Goal: Task Accomplishment & Management: Use online tool/utility

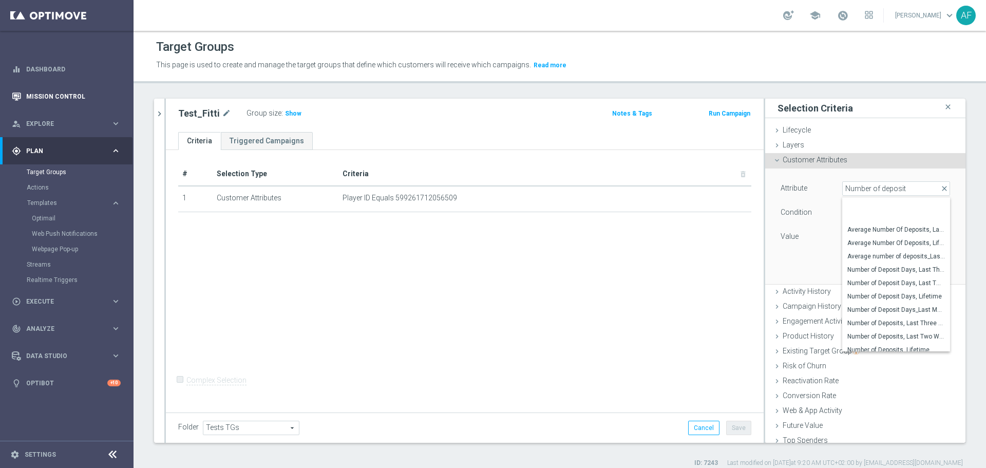
drag, startPoint x: 91, startPoint y: 146, endPoint x: 79, endPoint y: 96, distance: 51.5
click at [92, 146] on div "gps_fixed Plan" at bounding box center [61, 150] width 99 height 9
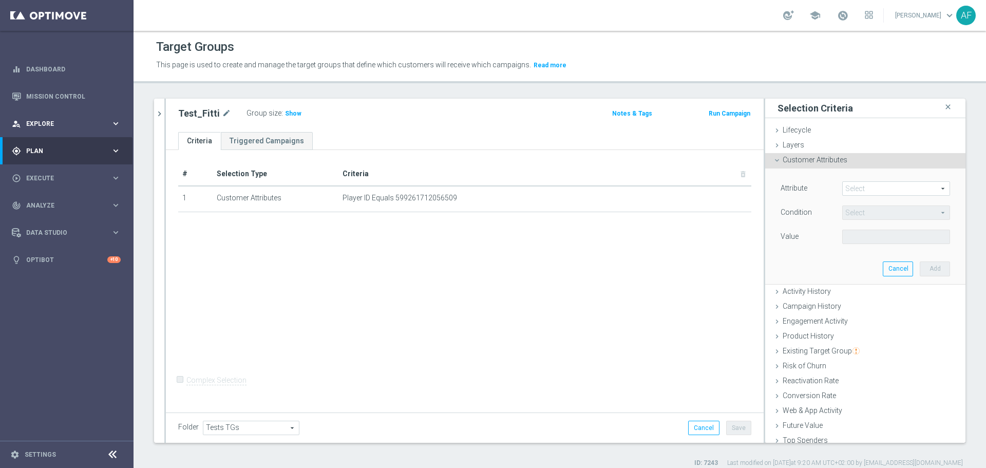
click at [69, 116] on div "person_search Explore keyboard_arrow_right" at bounding box center [66, 123] width 133 height 27
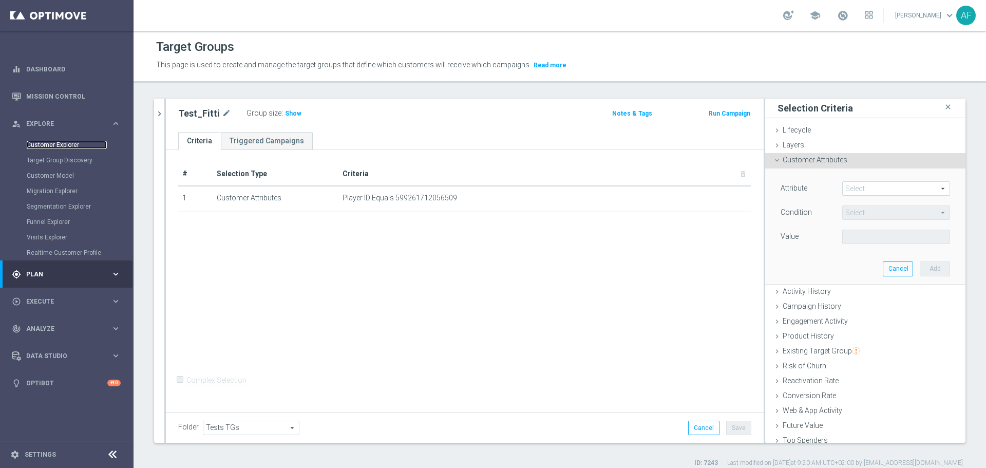
click at [62, 141] on link "Customer Explorer" at bounding box center [67, 145] width 80 height 8
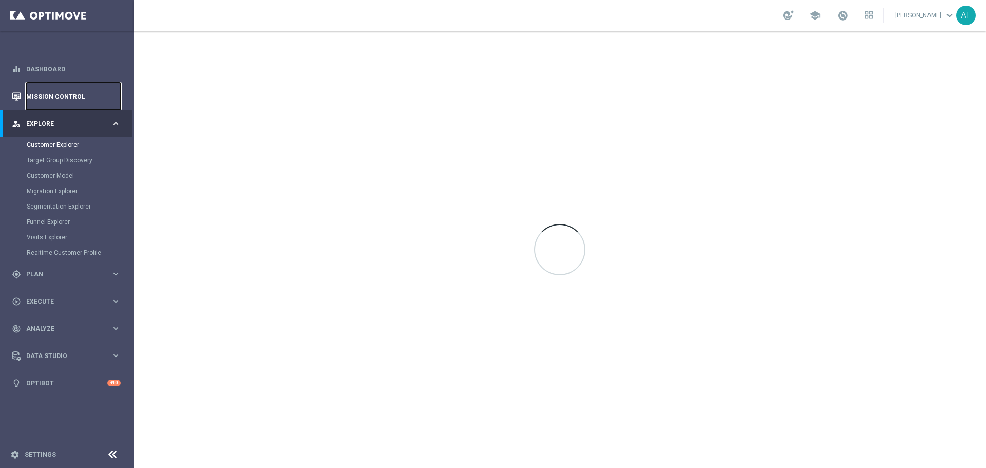
click at [73, 98] on link "Mission Control" at bounding box center [73, 96] width 95 height 27
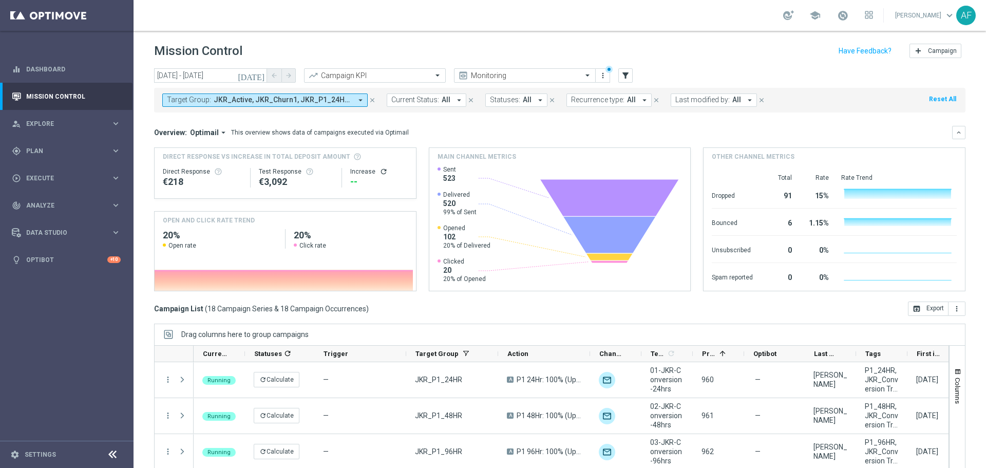
click at [259, 77] on icon "today" at bounding box center [252, 75] width 28 height 9
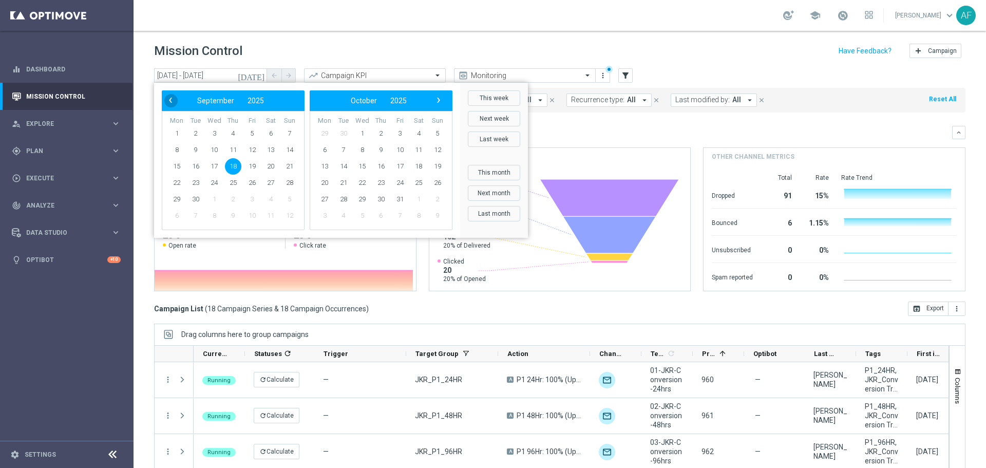
click at [167, 100] on span "‹" at bounding box center [170, 99] width 13 height 13
click at [169, 100] on span "‹" at bounding box center [170, 99] width 13 height 13
click at [170, 100] on span "‹" at bounding box center [170, 99] width 13 height 13
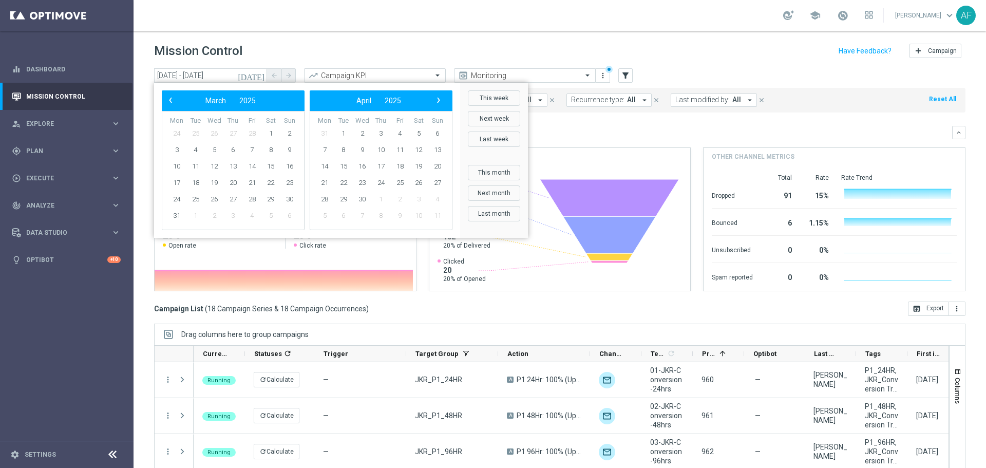
click at [170, 100] on span "‹" at bounding box center [170, 99] width 13 height 13
click at [83, 119] on div "person_search Explore keyboard_arrow_right" at bounding box center [66, 123] width 133 height 27
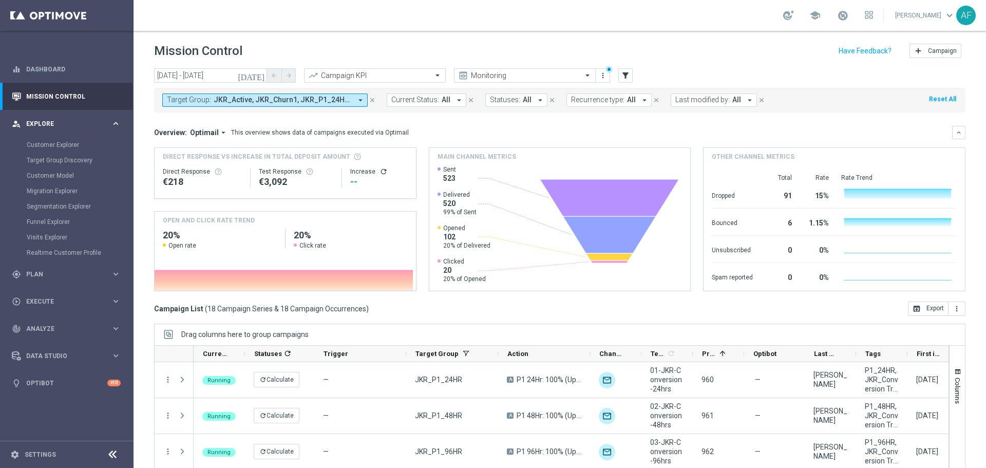
click at [80, 121] on span "Explore" at bounding box center [68, 124] width 85 height 6
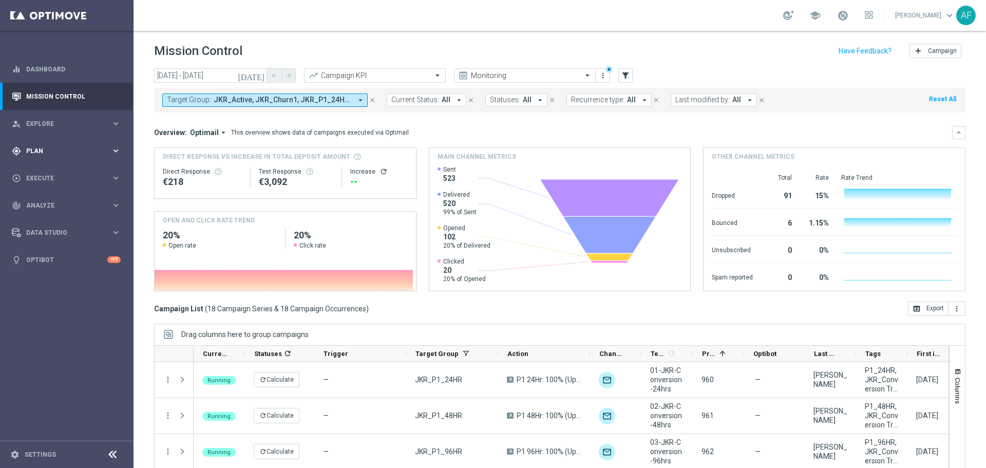
click at [72, 148] on span "Plan" at bounding box center [68, 151] width 85 height 6
click at [51, 220] on link "Optimail" at bounding box center [69, 218] width 75 height 8
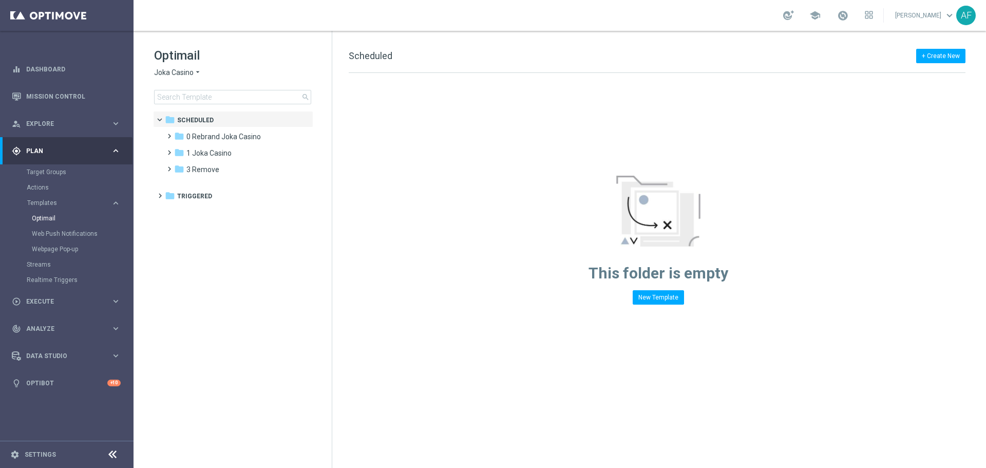
click at [193, 74] on span "Joka Casino" at bounding box center [174, 73] width 40 height 10
click at [198, 171] on div "Wolf Winner" at bounding box center [193, 170] width 77 height 12
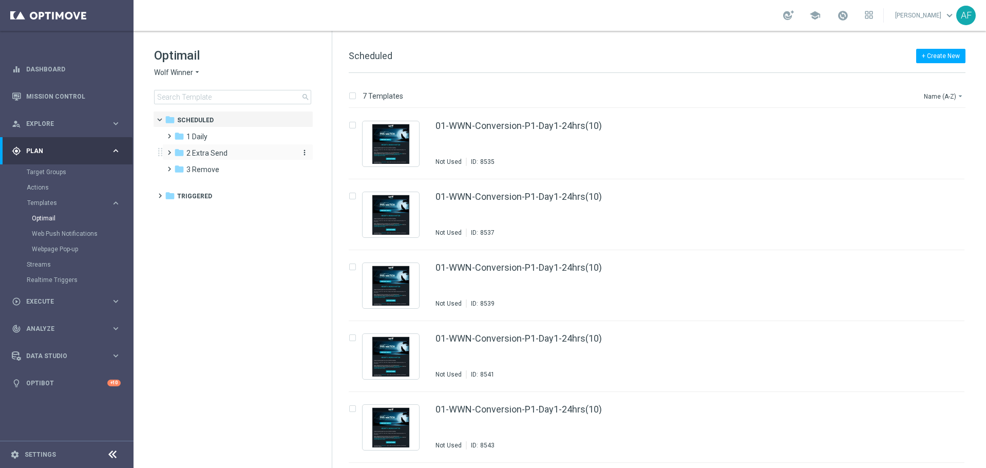
click at [200, 148] on span "2 Extra Send" at bounding box center [206, 152] width 41 height 9
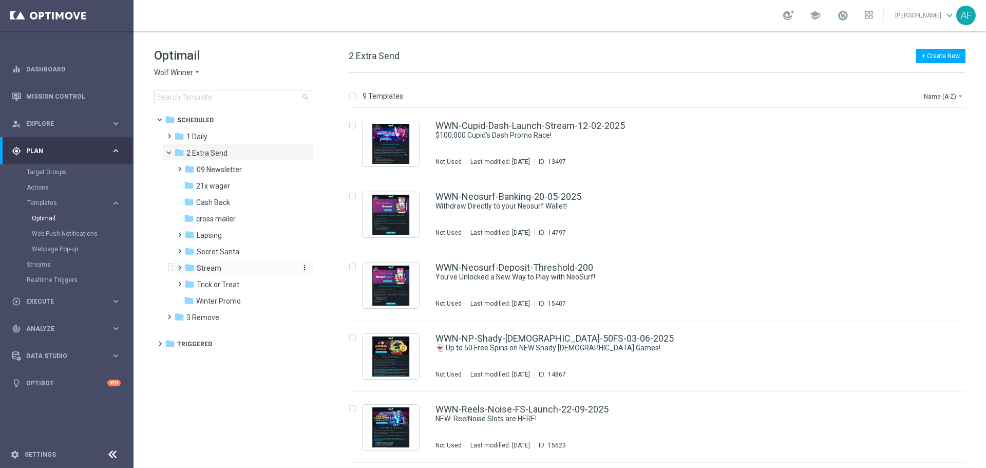
click at [205, 267] on span "Stream" at bounding box center [209, 268] width 25 height 9
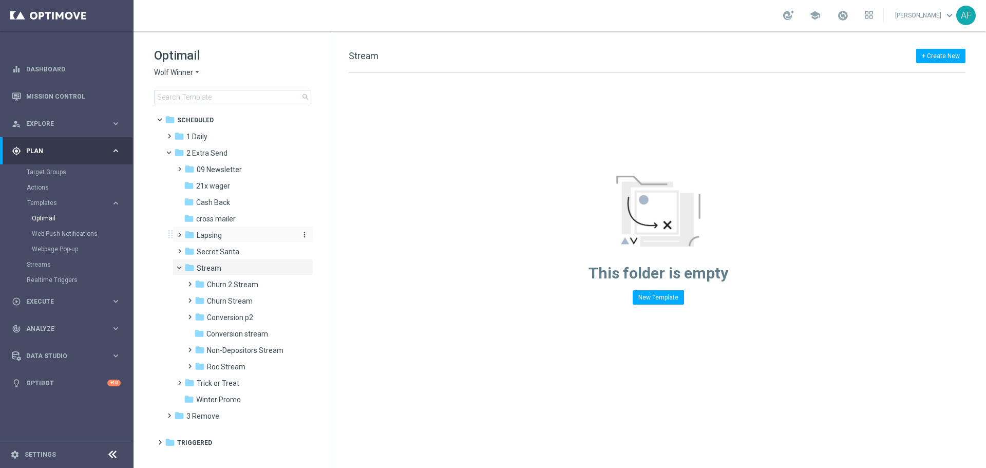
click at [216, 236] on span "Lapsing" at bounding box center [209, 235] width 25 height 9
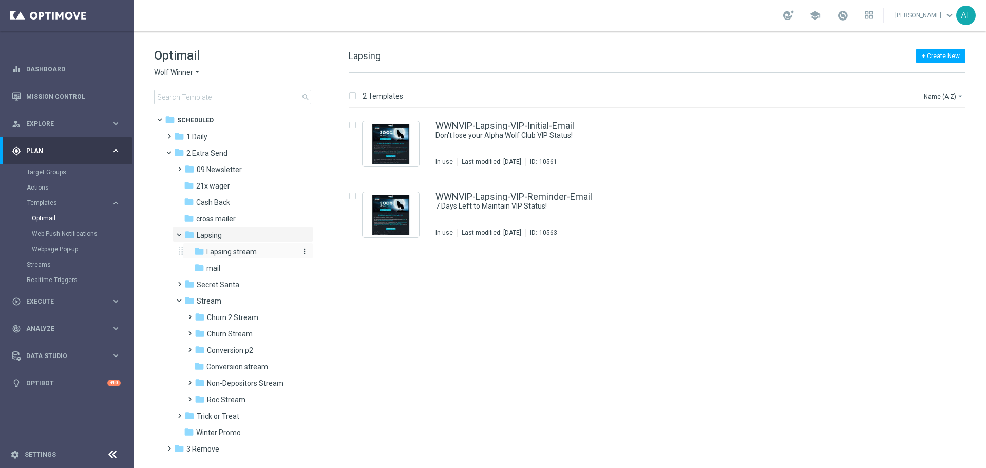
click at [227, 251] on span "Lapsing stream" at bounding box center [231, 251] width 50 height 9
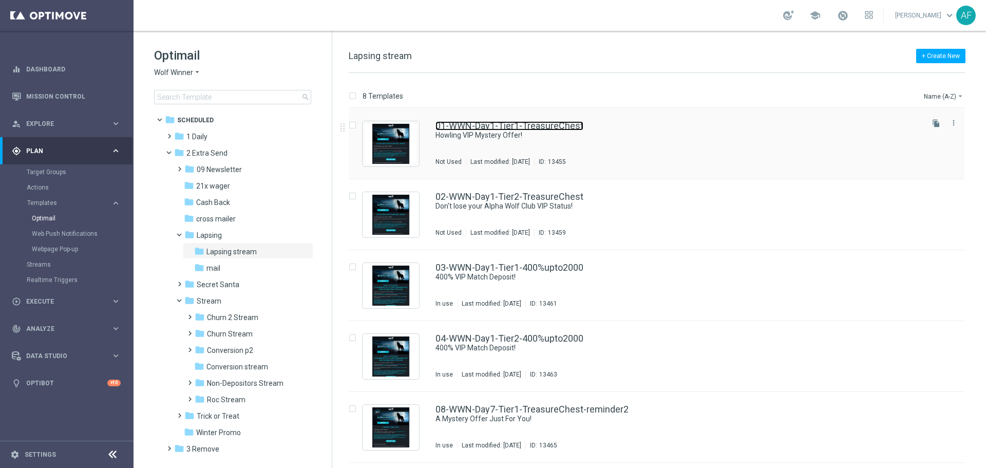
click at [494, 129] on link "01-WWN-Day1-Tier1-TreasureChest" at bounding box center [510, 125] width 148 height 9
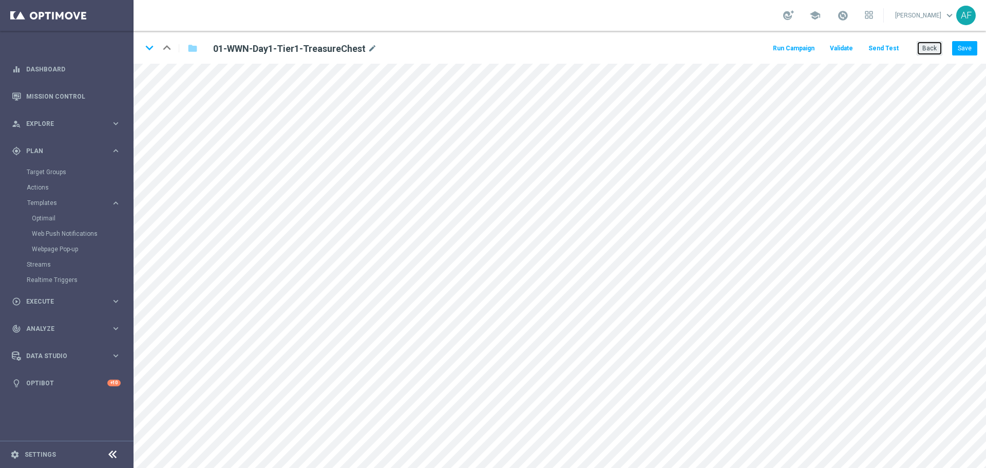
click at [924, 50] on button "Back" at bounding box center [930, 48] width 26 height 14
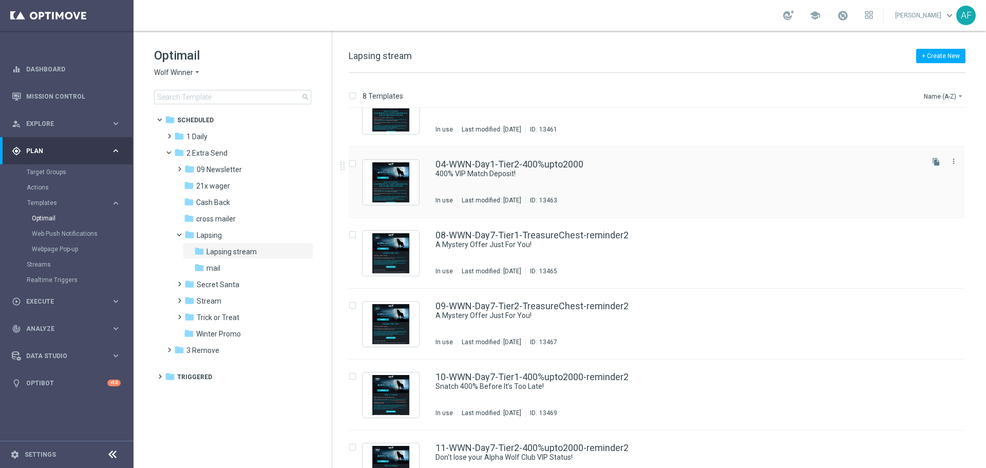
scroll to position [208, 0]
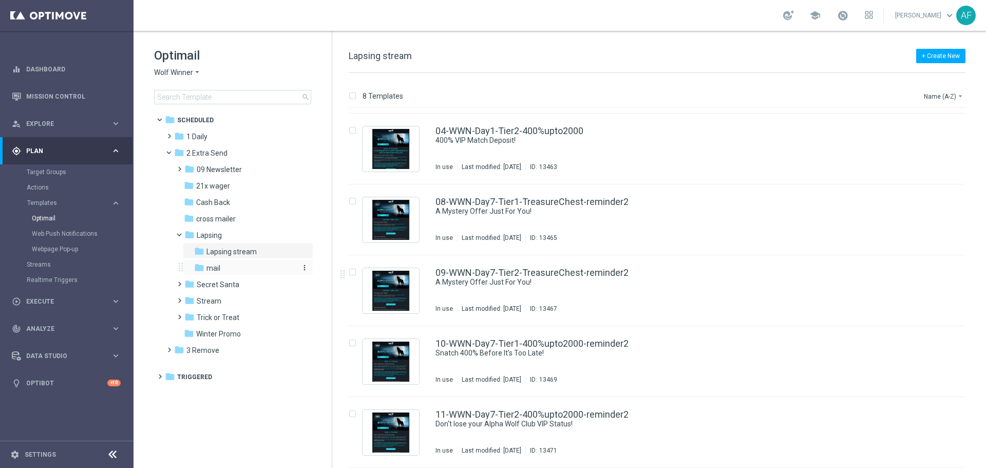
click at [230, 266] on div "folder mail" at bounding box center [244, 268] width 101 height 12
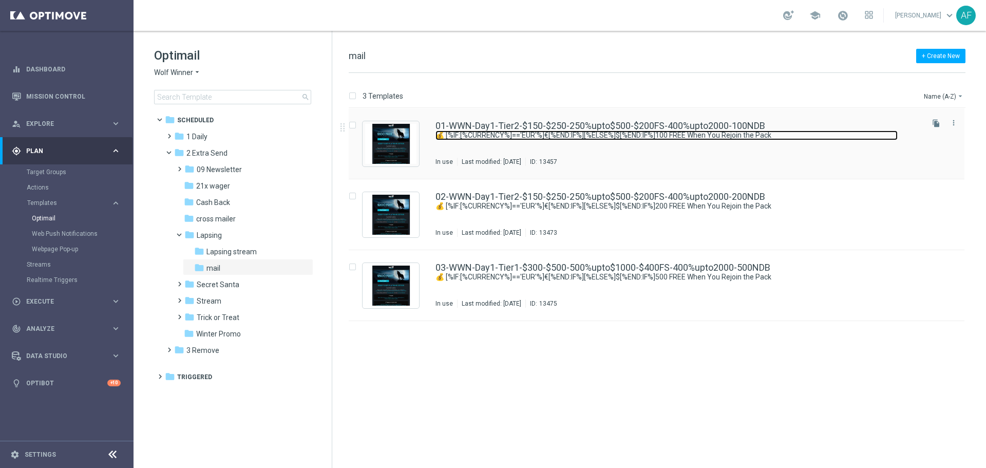
click at [533, 135] on link "💰 [%IF:[%CURRENCY%]=='EUR'%]€[%END:IF%][%ELSE%]$[%END:IF%]100 FREE When You Rej…" at bounding box center [667, 135] width 462 height 10
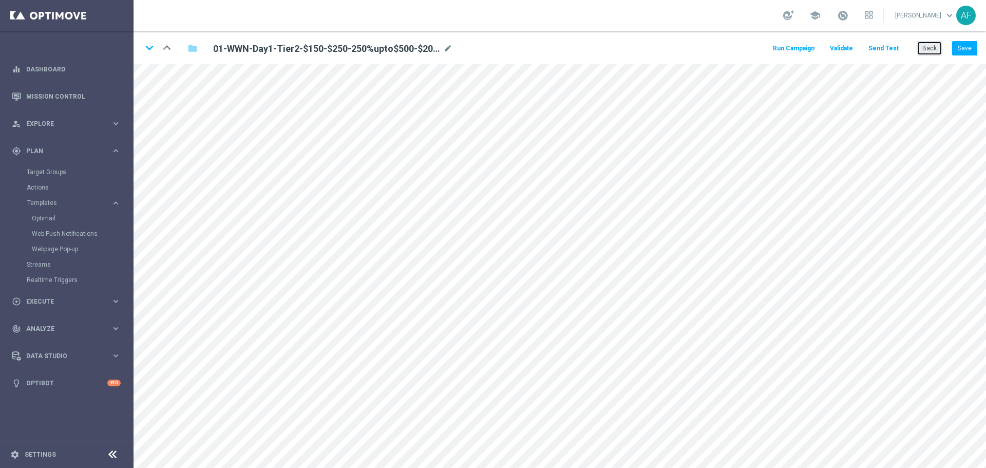
click at [931, 50] on button "Back" at bounding box center [930, 48] width 26 height 14
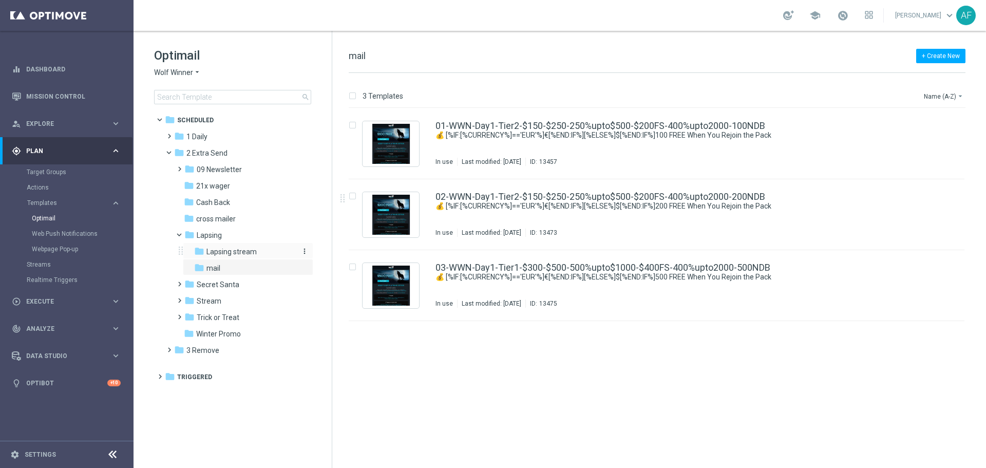
click at [243, 249] on span "Lapsing stream" at bounding box center [231, 251] width 50 height 9
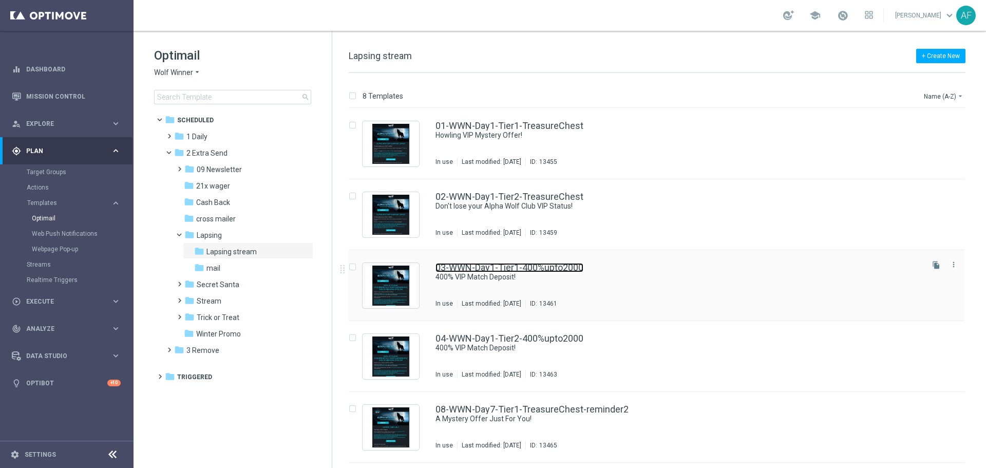
click at [479, 266] on link "03-WWN-Day1-Tier1-400%upto2000" at bounding box center [510, 267] width 148 height 9
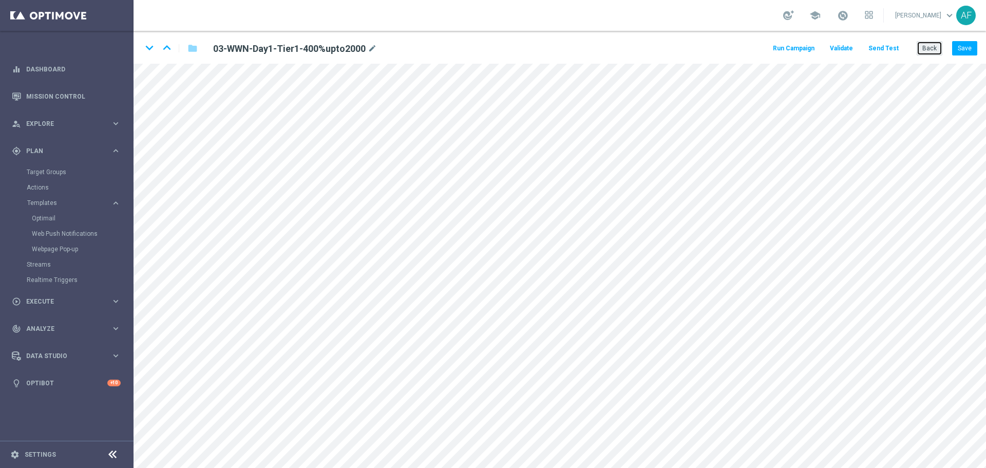
click at [930, 47] on button "Back" at bounding box center [930, 48] width 26 height 14
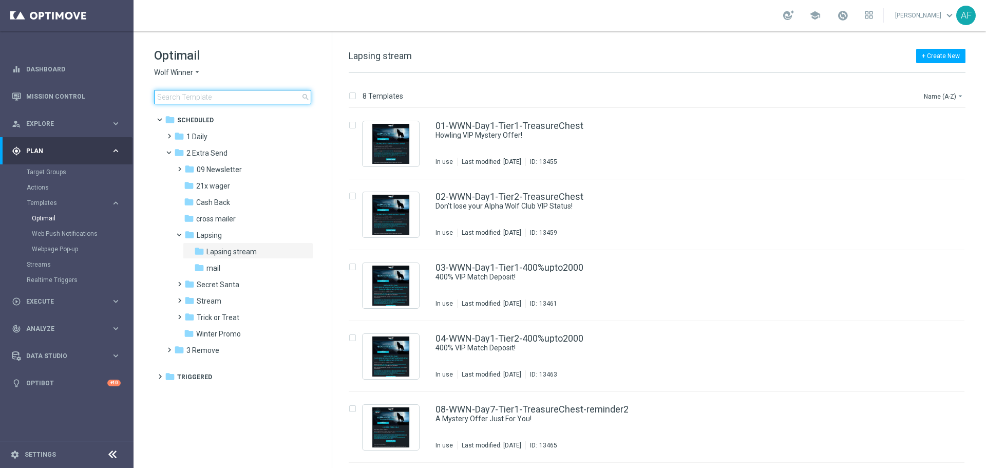
click at [247, 92] on input at bounding box center [232, 97] width 157 height 14
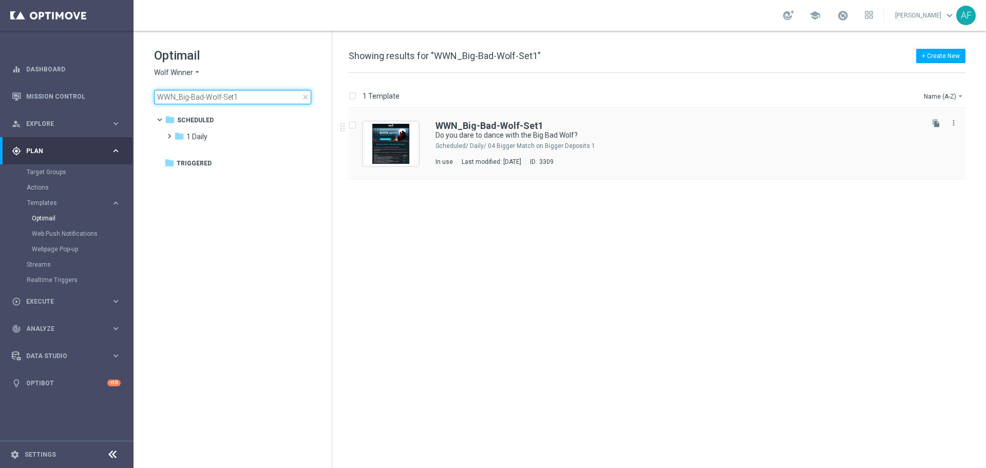
type input "WWN_Big-Bad-Wolf-Set1"
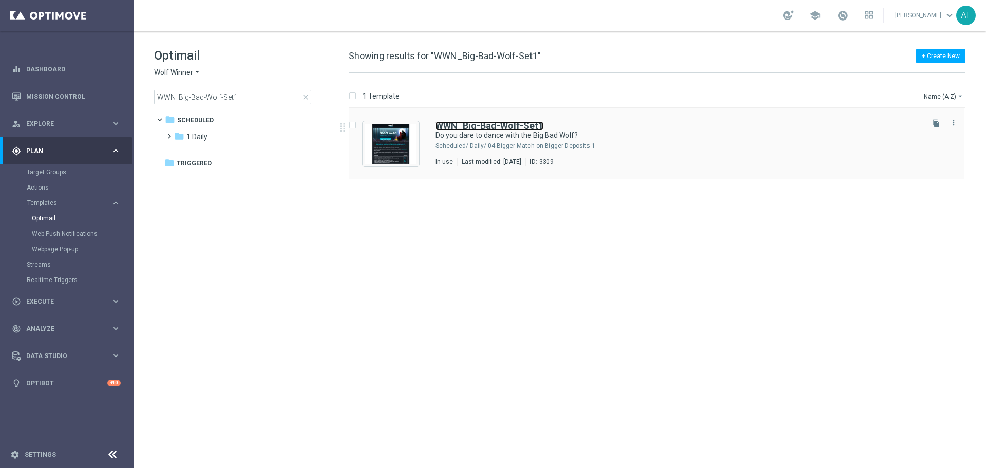
click at [463, 128] on b "WWN_Big-Bad-Wolf-Set1" at bounding box center [490, 125] width 108 height 11
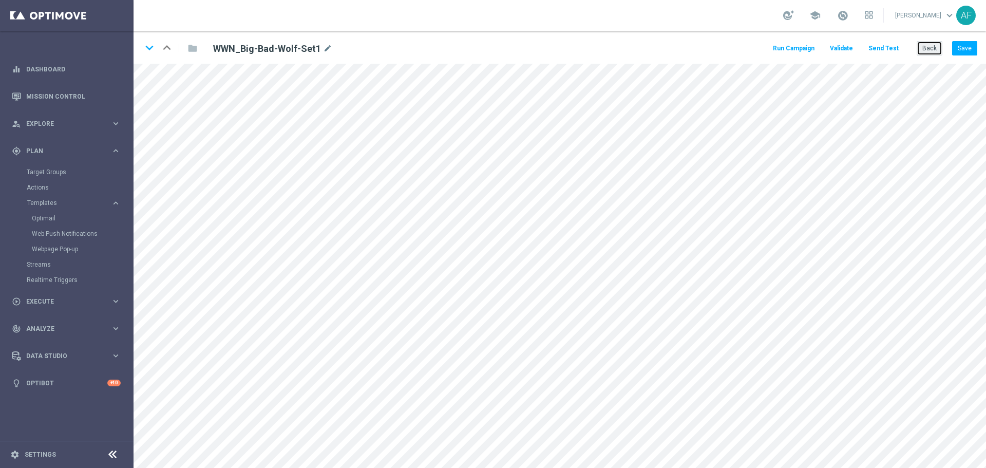
click at [932, 47] on button "Back" at bounding box center [930, 48] width 26 height 14
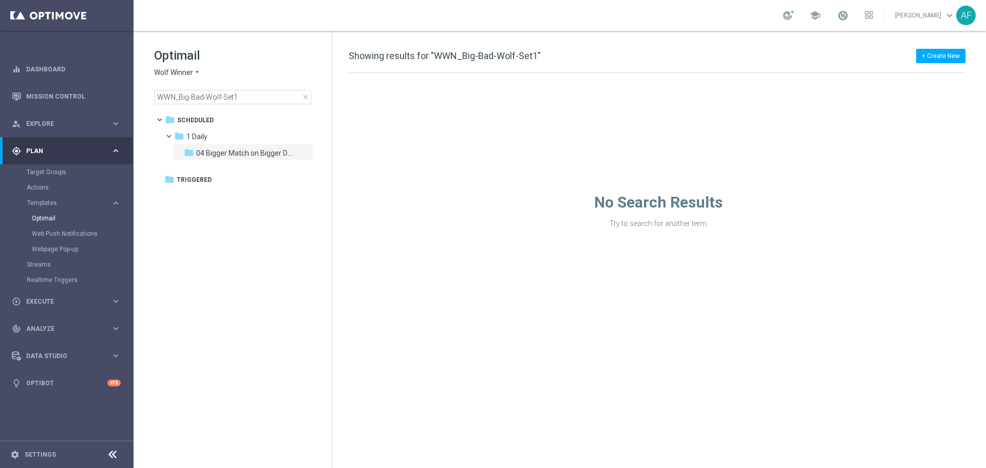
click at [181, 70] on span "Wolf Winner" at bounding box center [173, 73] width 39 height 10
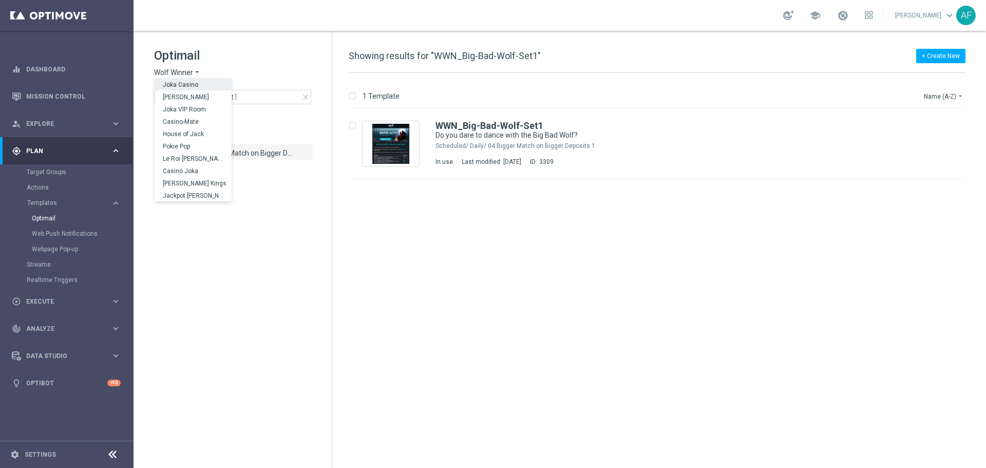
click at [186, 81] on div "Joka Casino" at bounding box center [193, 84] width 77 height 12
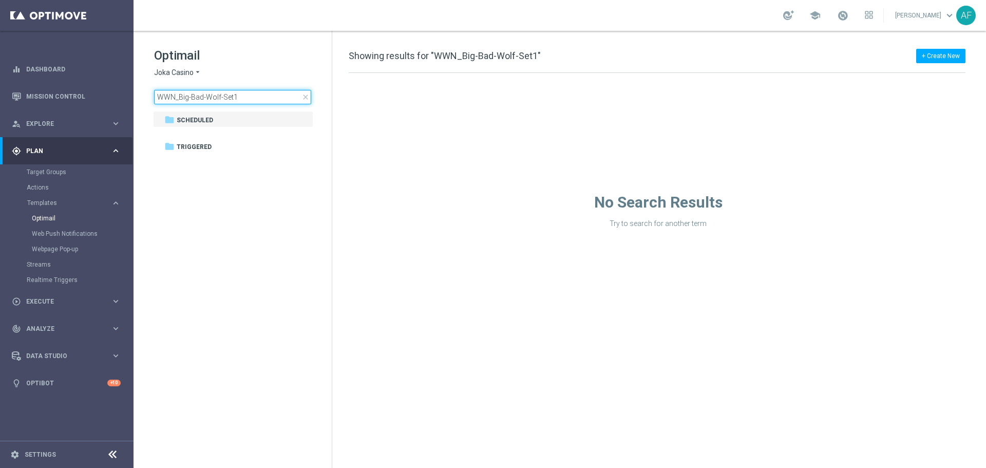
drag, startPoint x: 246, startPoint y: 97, endPoint x: 164, endPoint y: 90, distance: 82.0
click at [164, 90] on input "WWN_Big-Bad-Wolf-Set1" at bounding box center [232, 97] width 157 height 14
type input "W"
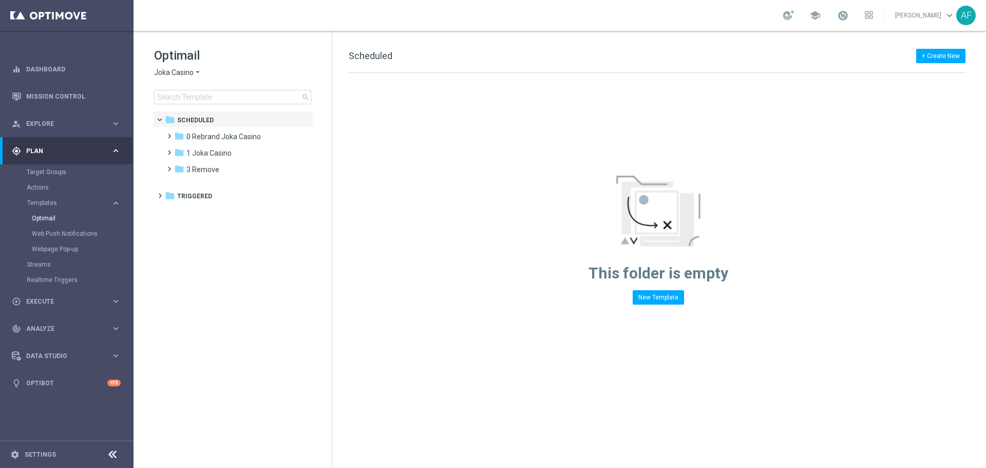
click at [227, 78] on div "Optimail Joka Casino arrow_drop_down × Joka Casino search" at bounding box center [243, 75] width 178 height 57
click at [200, 69] on icon "arrow_drop_down" at bounding box center [198, 73] width 8 height 10
click at [0, 0] on span "Joka VIP Room" at bounding box center [0, 0] width 0 height 0
click at [217, 148] on span "2 Extra Send" at bounding box center [206, 152] width 41 height 9
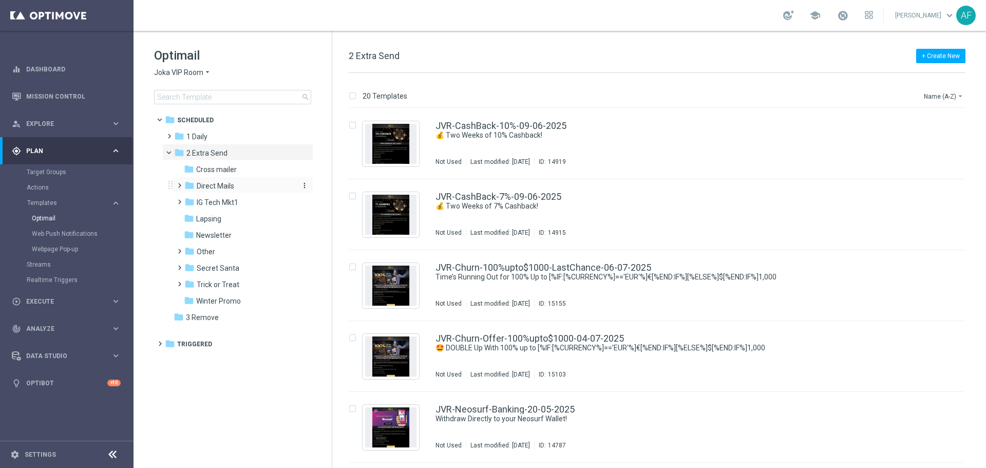
click at [235, 183] on div "folder Direct Mails" at bounding box center [238, 186] width 109 height 12
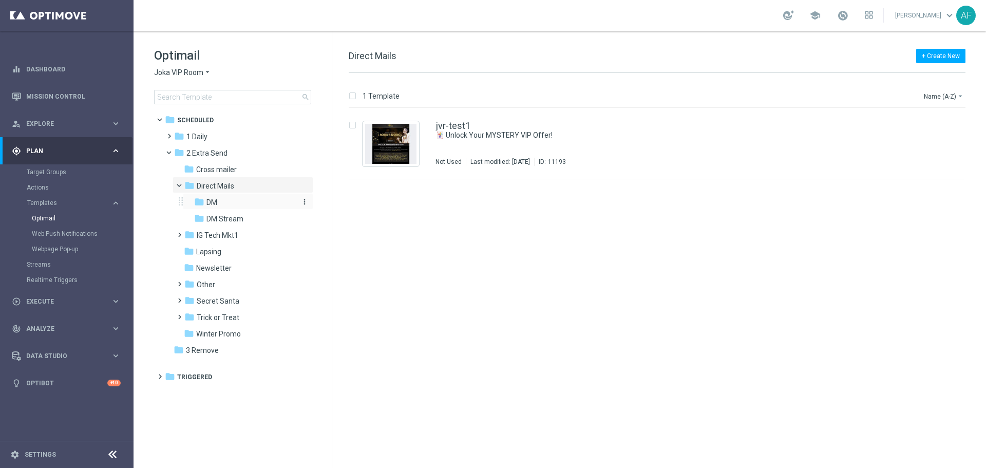
click at [242, 205] on div "folder DM" at bounding box center [244, 203] width 101 height 12
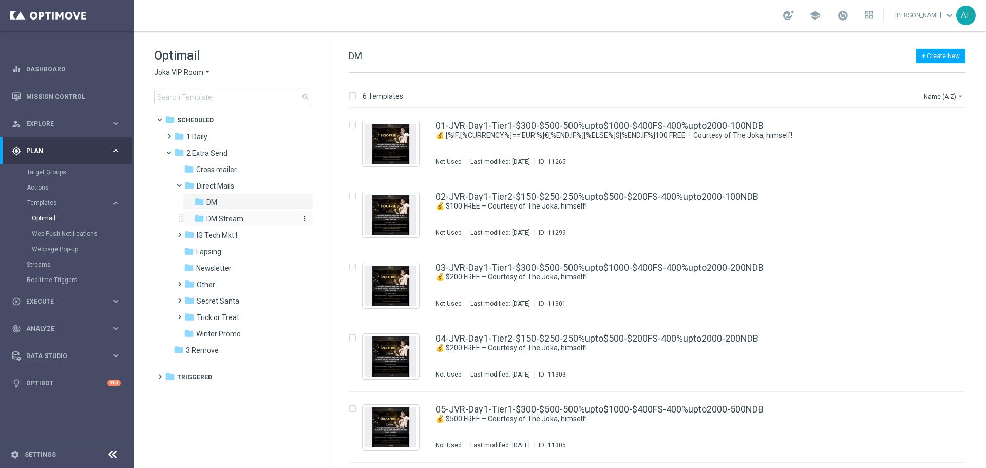
click at [243, 220] on div "folder DM Stream" at bounding box center [244, 219] width 101 height 12
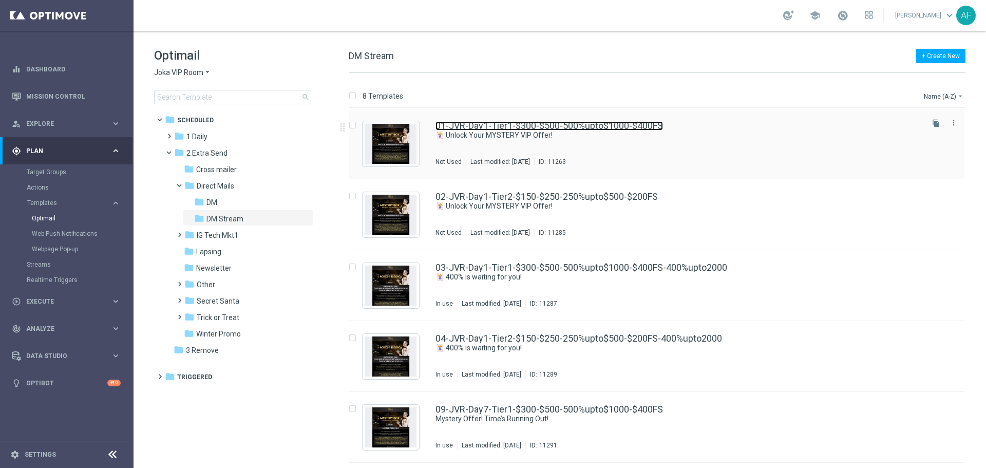
click at [486, 128] on link "01-JVR-Day1-Tier1-$300-$500-500%upto$1000-$400FS" at bounding box center [550, 125] width 228 height 9
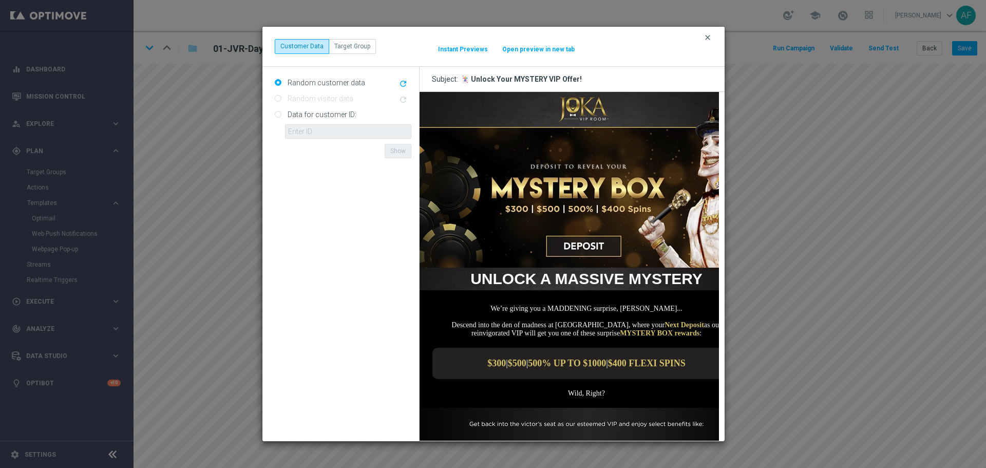
click at [708, 36] on icon "clear" at bounding box center [708, 37] width 8 height 8
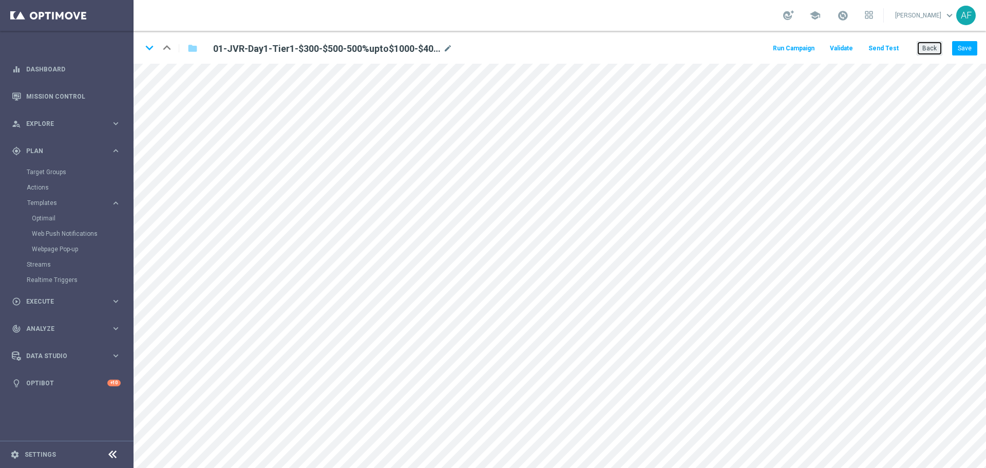
click at [927, 49] on button "Back" at bounding box center [930, 48] width 26 height 14
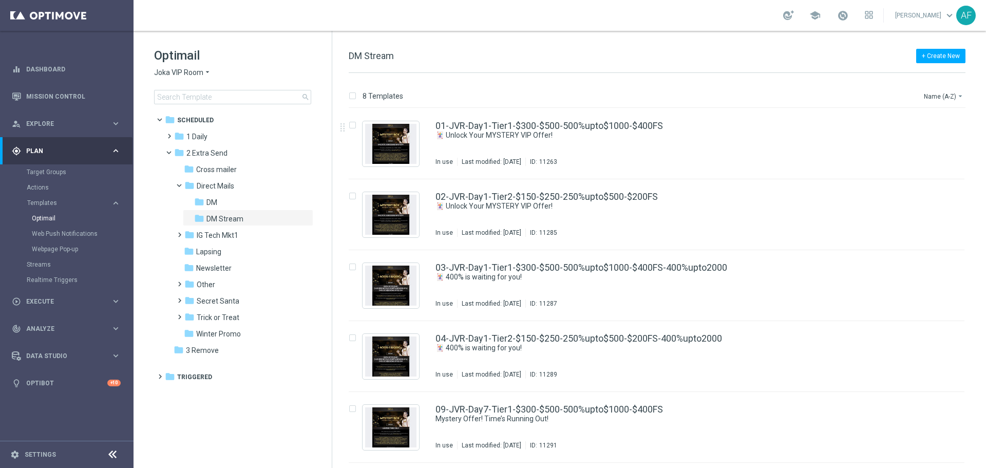
click at [204, 77] on icon "arrow_drop_down" at bounding box center [207, 73] width 8 height 10
click at [200, 85] on div "Joka Casino" at bounding box center [193, 84] width 77 height 12
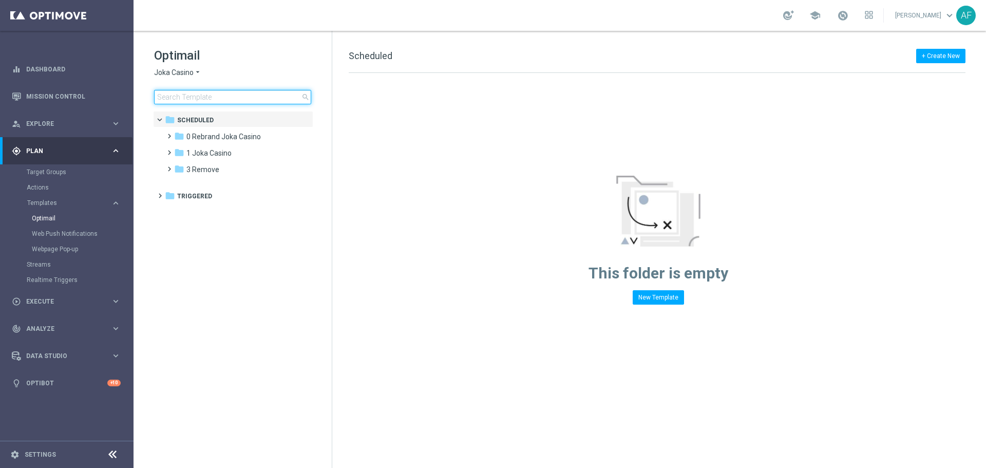
click at [212, 96] on input at bounding box center [232, 97] width 157 height 14
type input "WCC-IGTech-Free-Spins-11-04-2024"
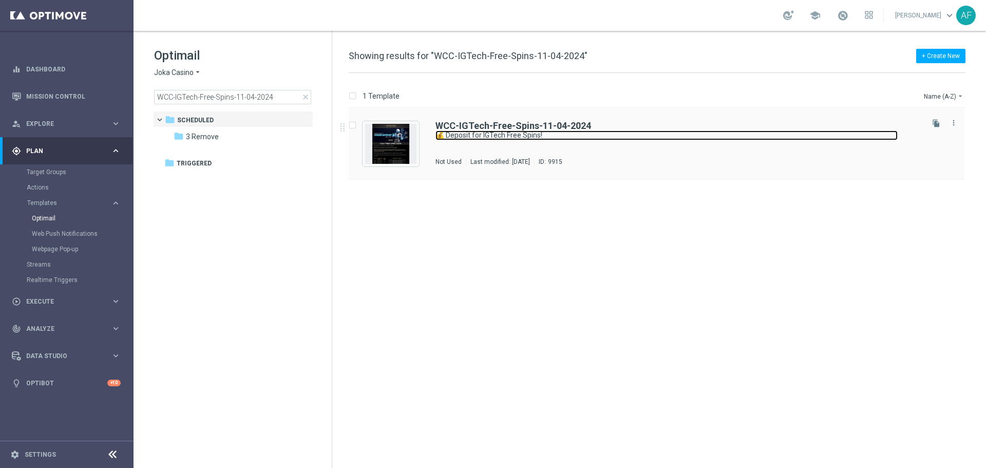
click at [533, 130] on div "WCC-IGTech-Free-Spins-11-04-2024 💰 Deposit for IGTech Free Spins! Not Used Last…" at bounding box center [679, 143] width 486 height 45
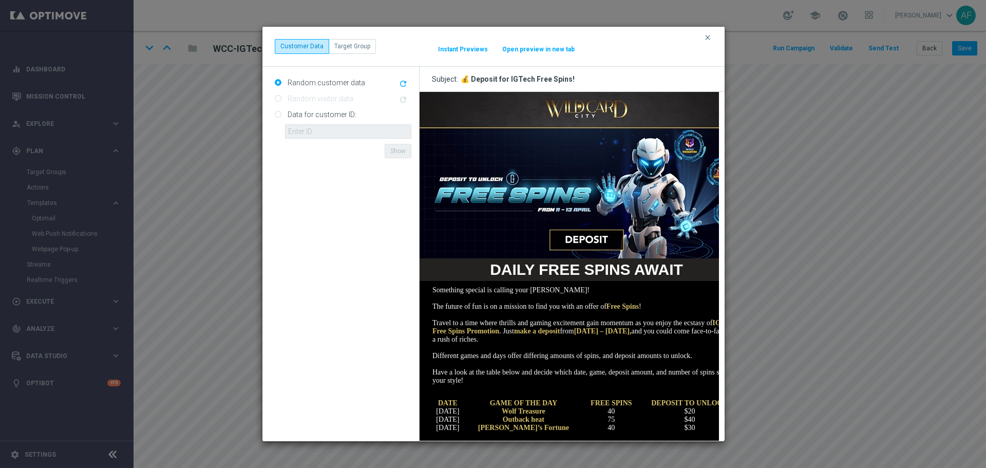
scroll to position [103, 0]
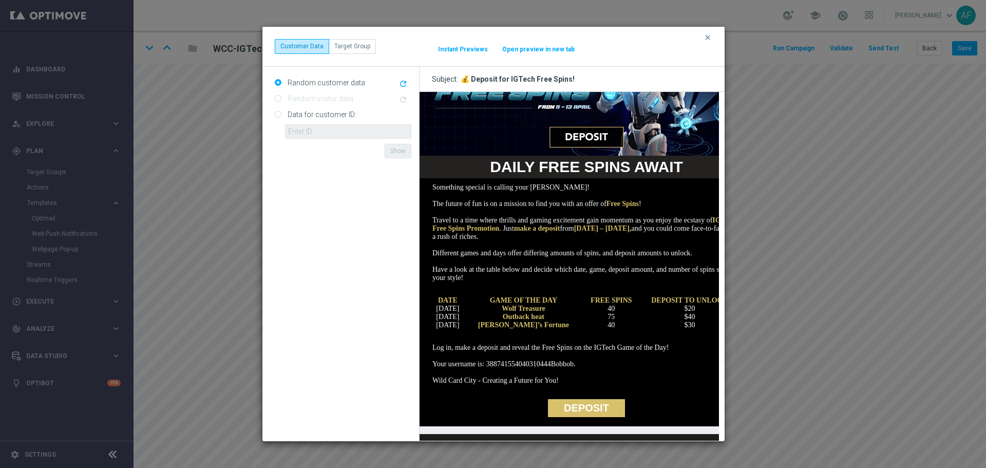
drag, startPoint x: 704, startPoint y: 38, endPoint x: 715, endPoint y: 41, distance: 11.1
click at [704, 38] on icon "clear" at bounding box center [708, 37] width 8 height 8
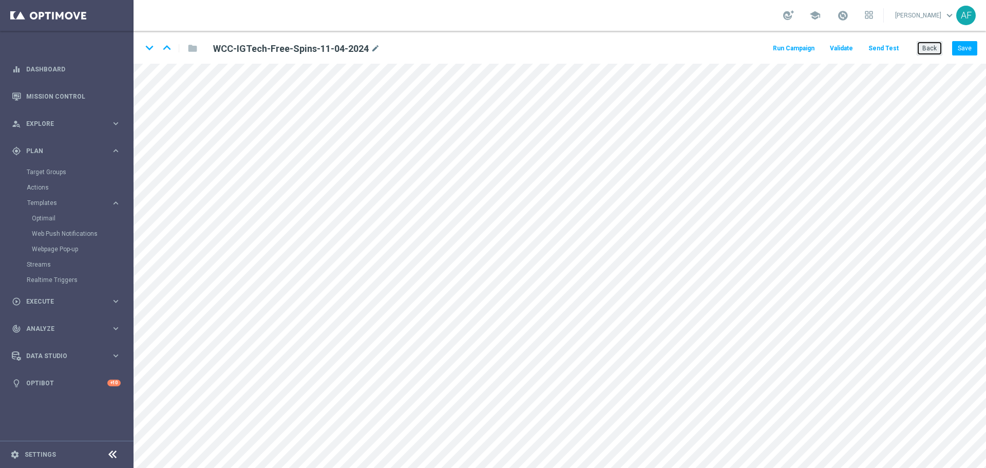
click at [922, 50] on button "Back" at bounding box center [930, 48] width 26 height 14
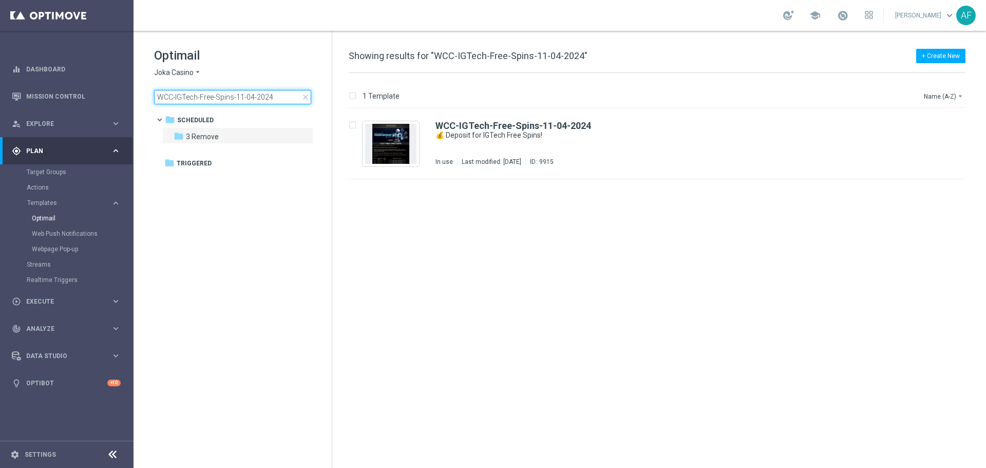
drag, startPoint x: 271, startPoint y: 96, endPoint x: 154, endPoint y: 101, distance: 117.7
click at [154, 101] on div "Optimail Joka Casino arrow_drop_down × Joka Casino WCC-IGTech-Free-Spins-11-04-…" at bounding box center [233, 101] width 198 height 141
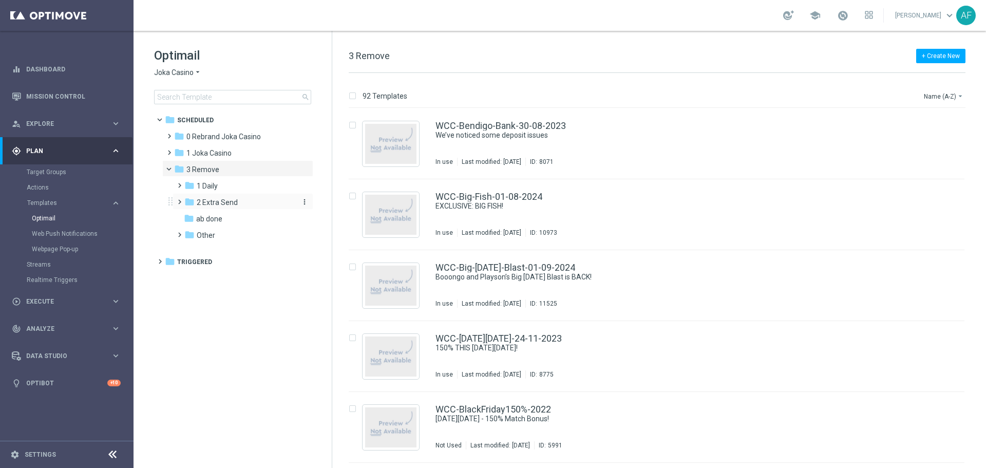
click at [225, 204] on span "2 Extra Send" at bounding box center [217, 202] width 41 height 9
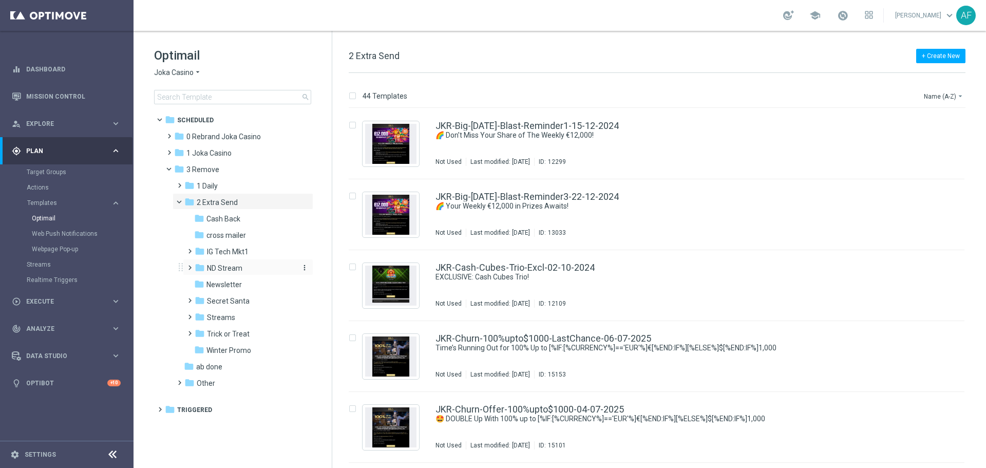
click at [249, 265] on div "folder ND Stream" at bounding box center [245, 268] width 101 height 12
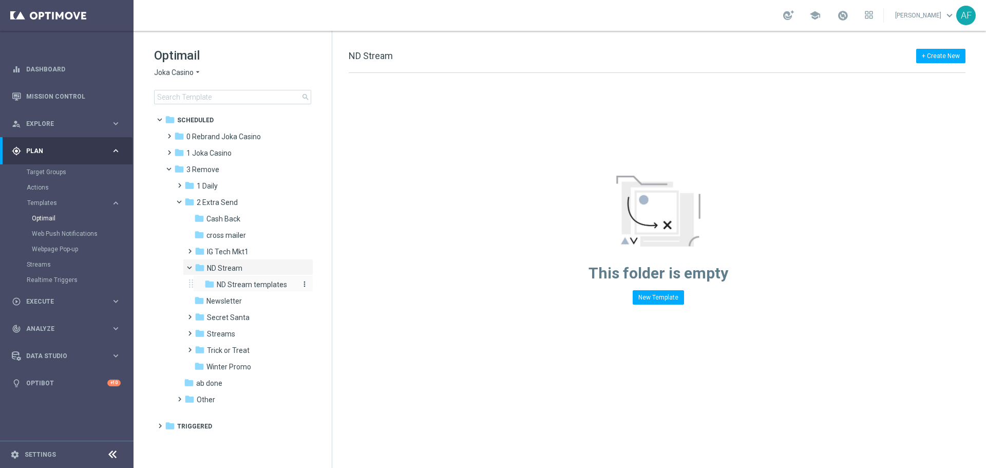
click at [249, 287] on span "ND Stream templates" at bounding box center [252, 284] width 70 height 9
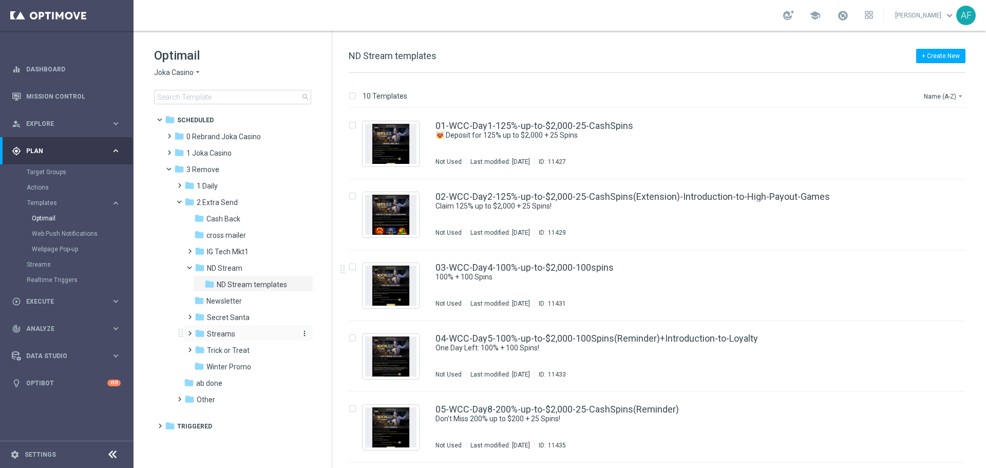
click at [249, 329] on div "folder Streams" at bounding box center [245, 334] width 101 height 12
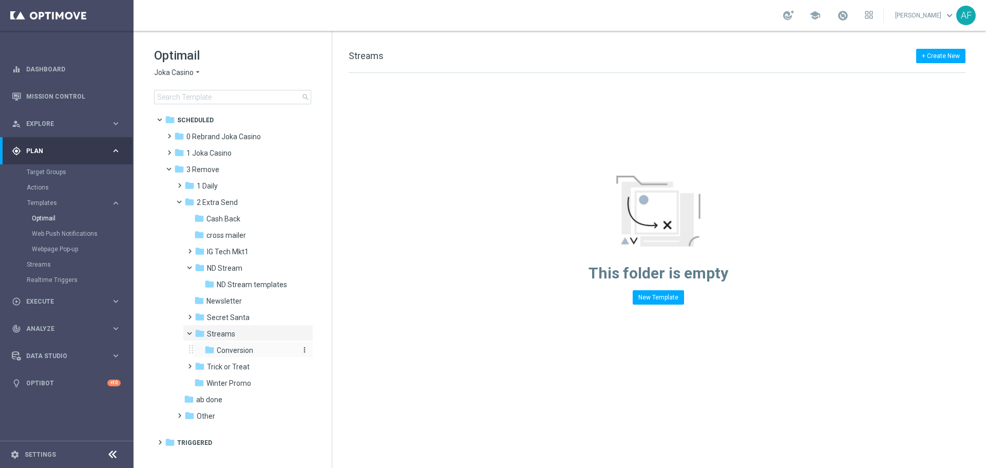
click at [250, 351] on span "Conversion" at bounding box center [235, 350] width 36 height 9
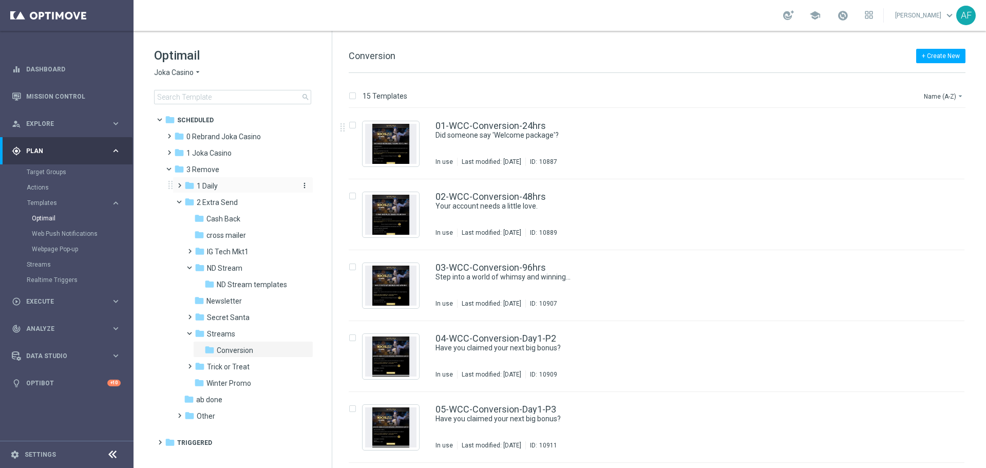
click at [223, 179] on div "folder 1 Daily more_vert" at bounding box center [243, 185] width 141 height 16
click at [203, 136] on span "0 Rebrand Joka Casino" at bounding box center [223, 136] width 74 height 9
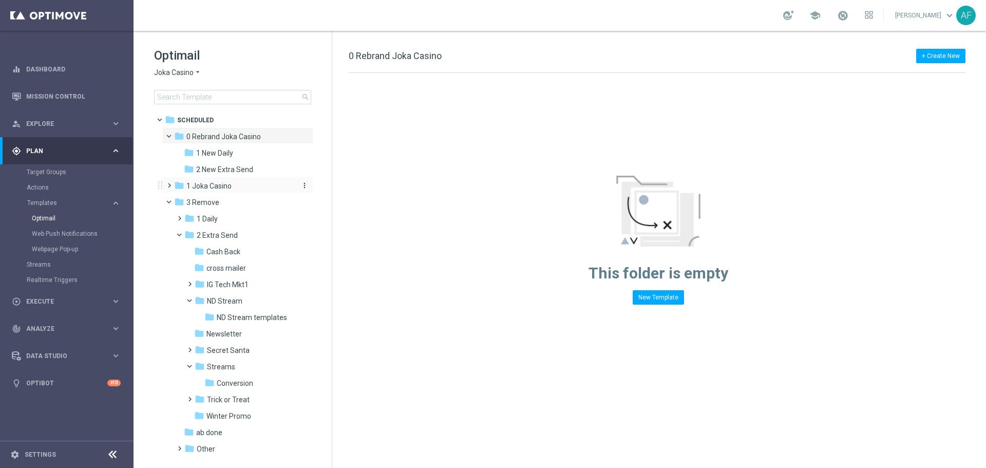
click at [216, 185] on span "1 Joka Casino" at bounding box center [208, 185] width 45 height 9
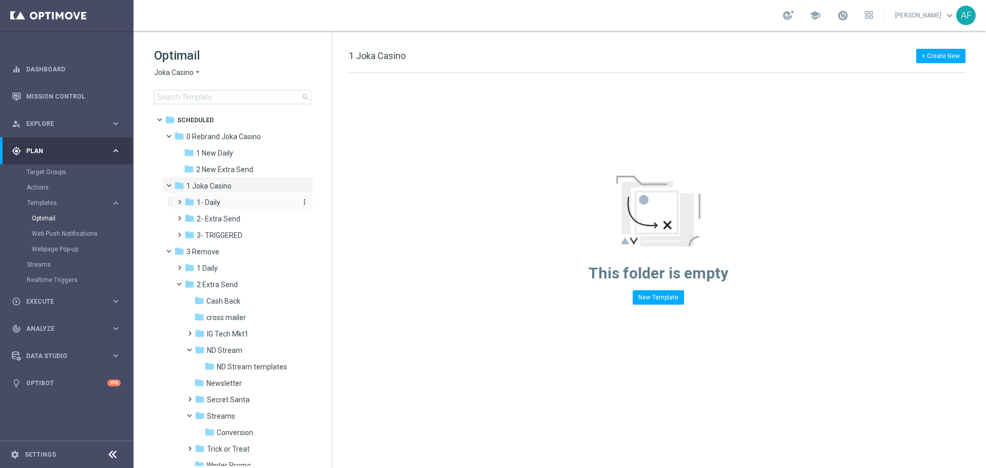
click at [218, 197] on div "folder 1- Daily" at bounding box center [238, 203] width 109 height 12
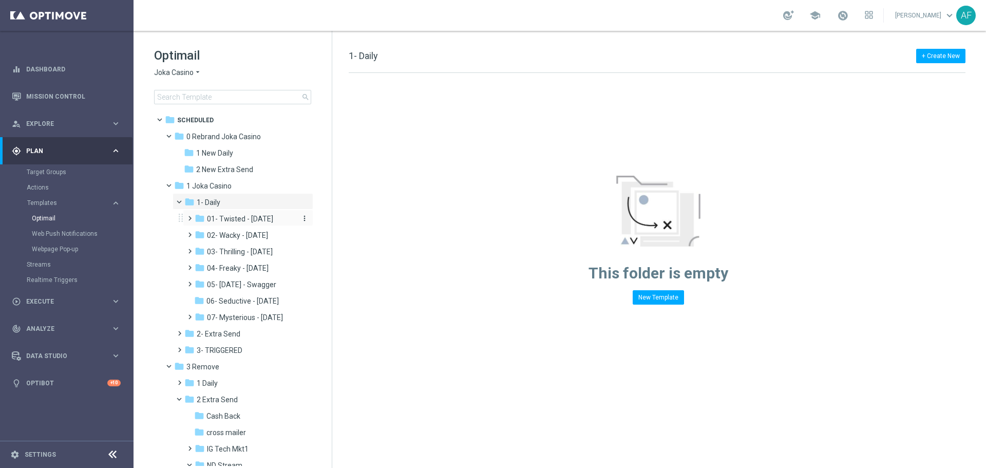
click at [243, 219] on span "01- Twisted - Tuesday" at bounding box center [240, 218] width 66 height 9
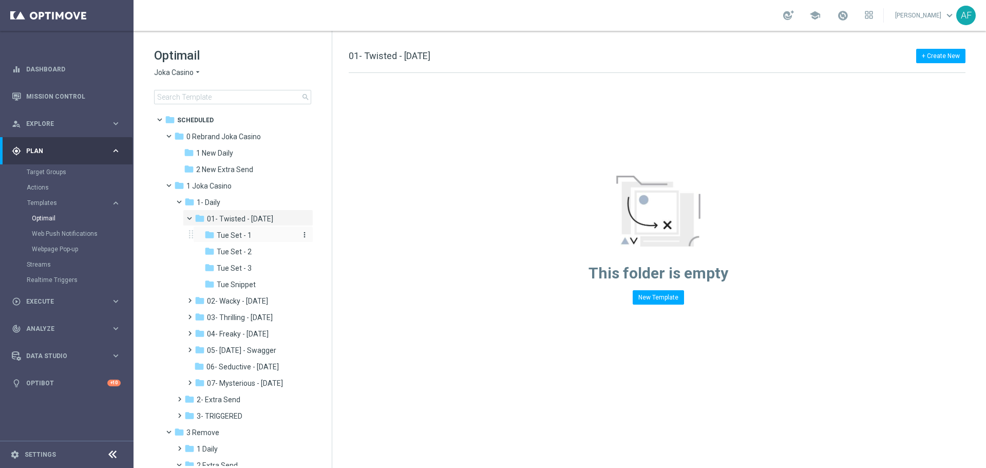
click at [245, 233] on span "Tue Set - 1" at bounding box center [234, 235] width 35 height 9
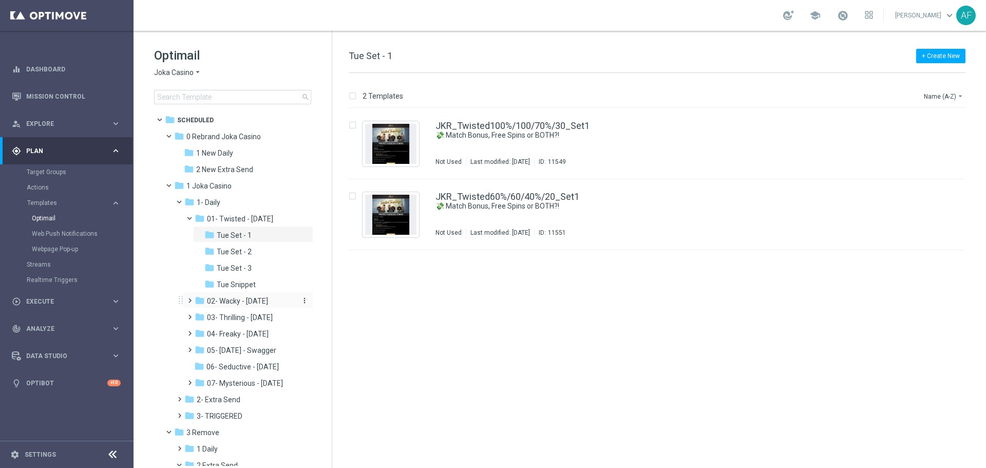
click at [251, 299] on span "02- Wacky - Wednesday" at bounding box center [237, 300] width 61 height 9
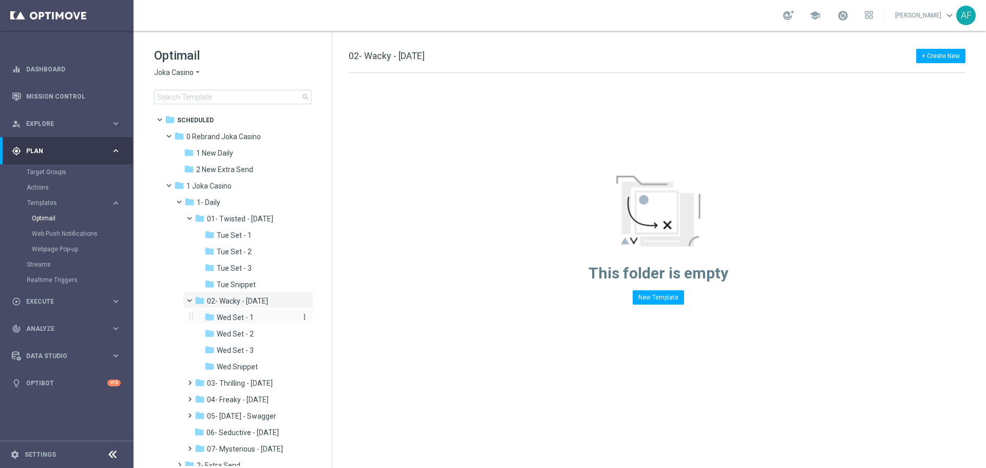
click at [252, 320] on span "Wed Set - 1" at bounding box center [235, 317] width 37 height 9
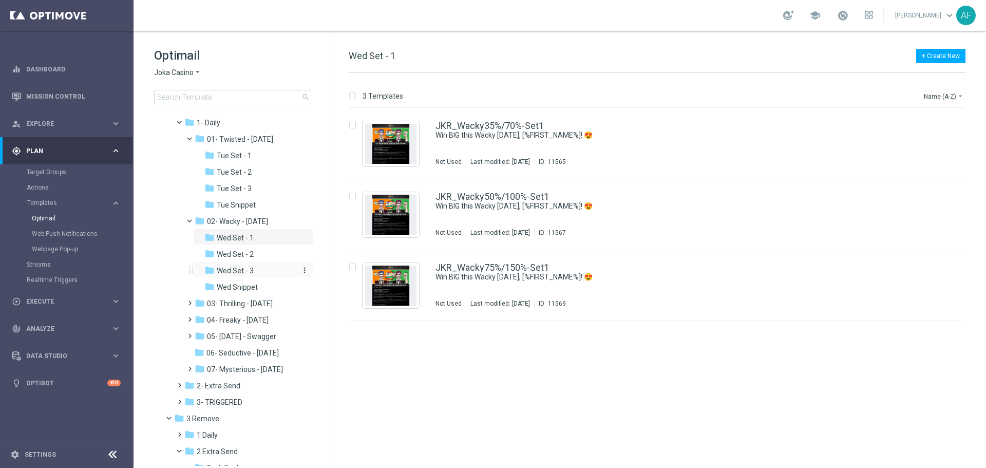
scroll to position [154, 0]
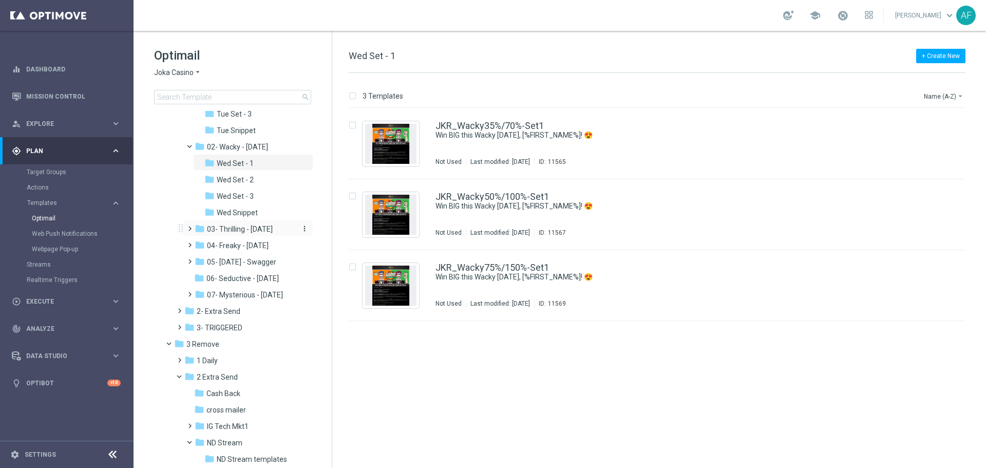
click at [259, 229] on span "03- Thrilling - Thursday" at bounding box center [240, 228] width 66 height 9
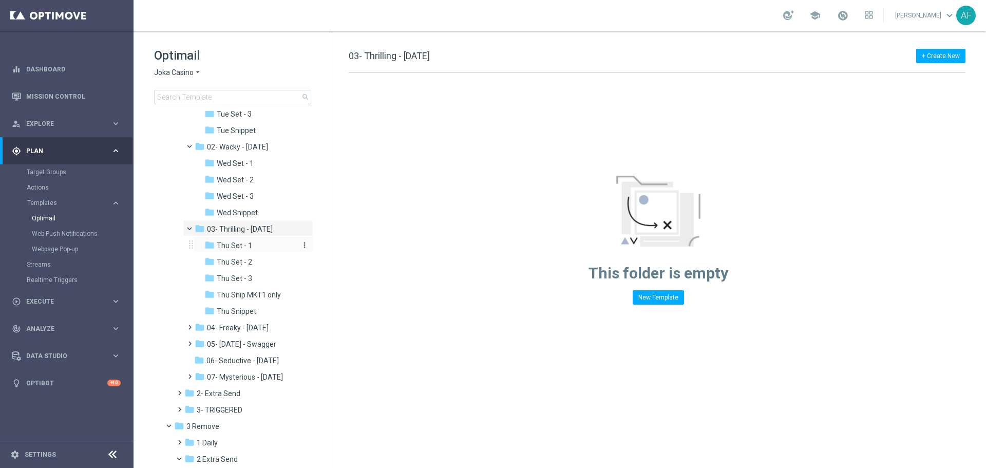
click at [257, 245] on div "folder Thu Set - 1" at bounding box center [250, 246] width 92 height 12
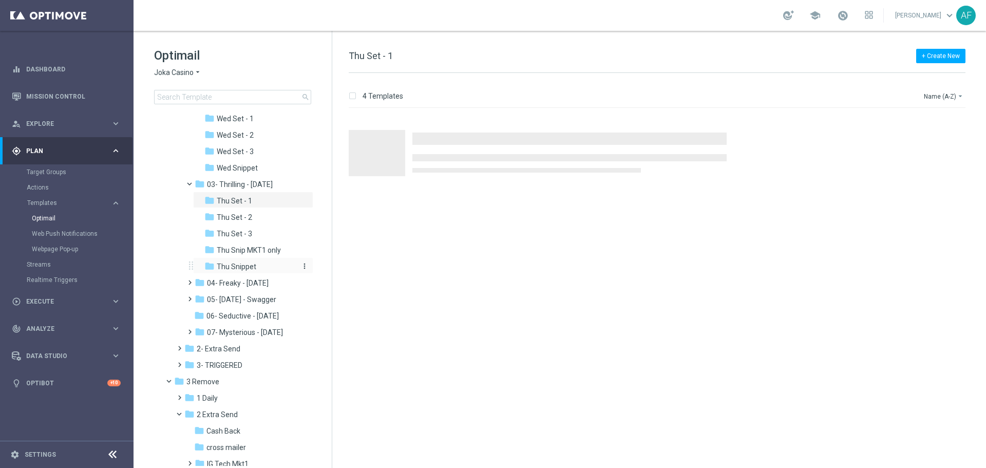
scroll to position [257, 0]
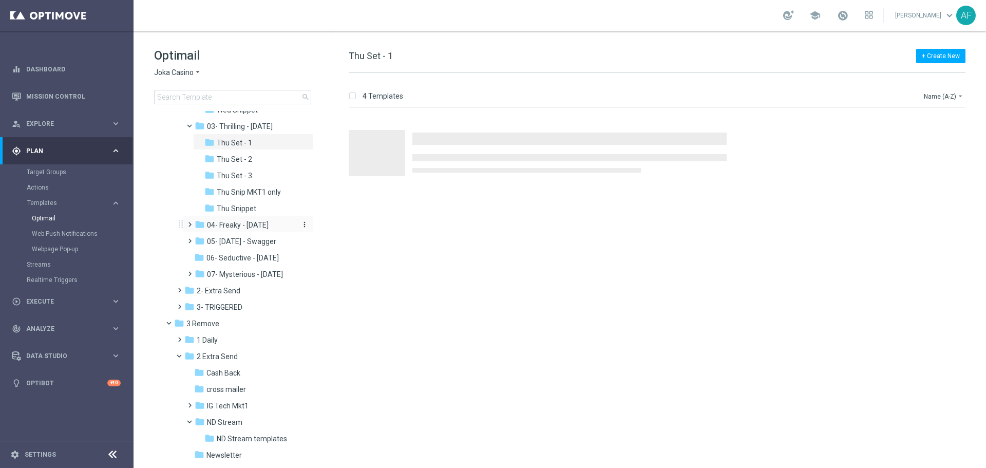
click at [257, 224] on span "04- Freaky - Friday" at bounding box center [238, 224] width 62 height 9
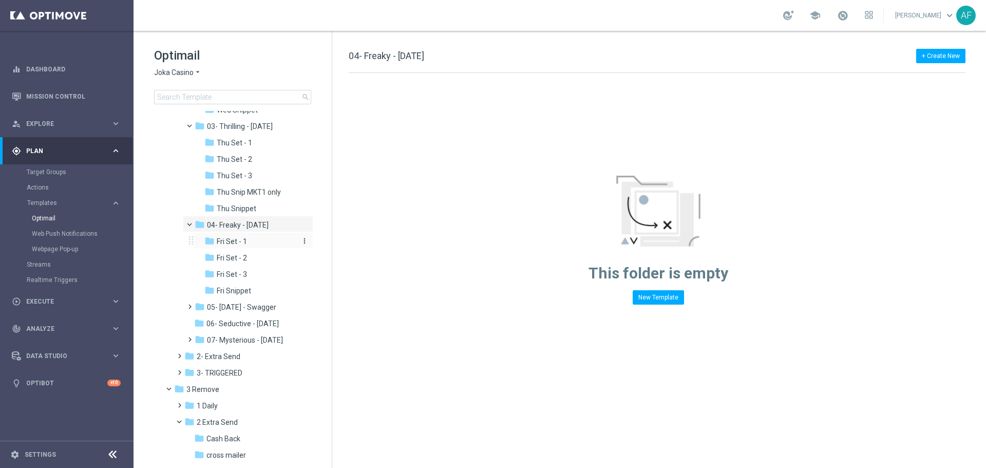
click at [258, 238] on div "folder Fri Set - 1" at bounding box center [250, 242] width 92 height 12
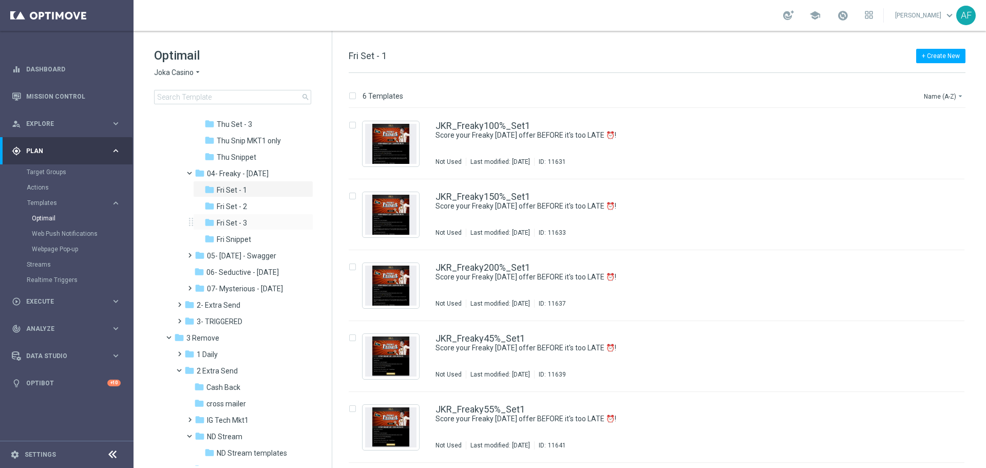
scroll to position [411, 0]
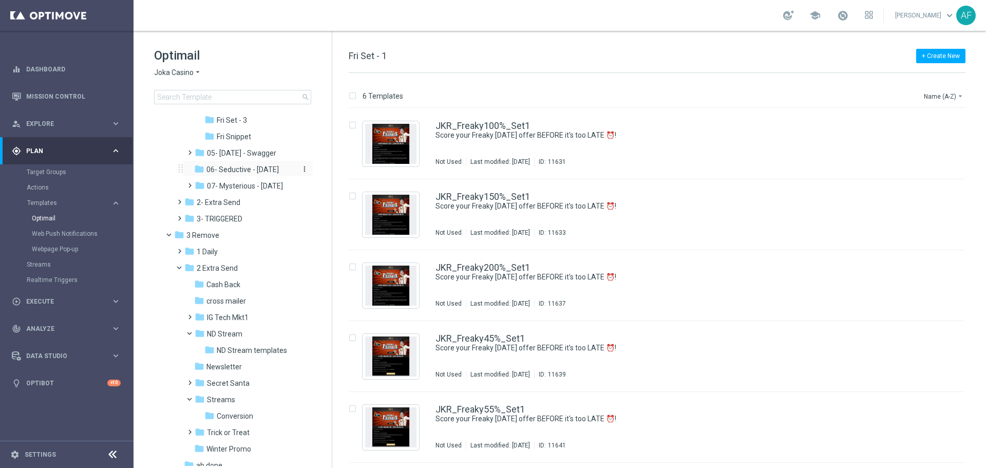
click at [255, 166] on span "06- Seductive - Sunday" at bounding box center [242, 169] width 72 height 9
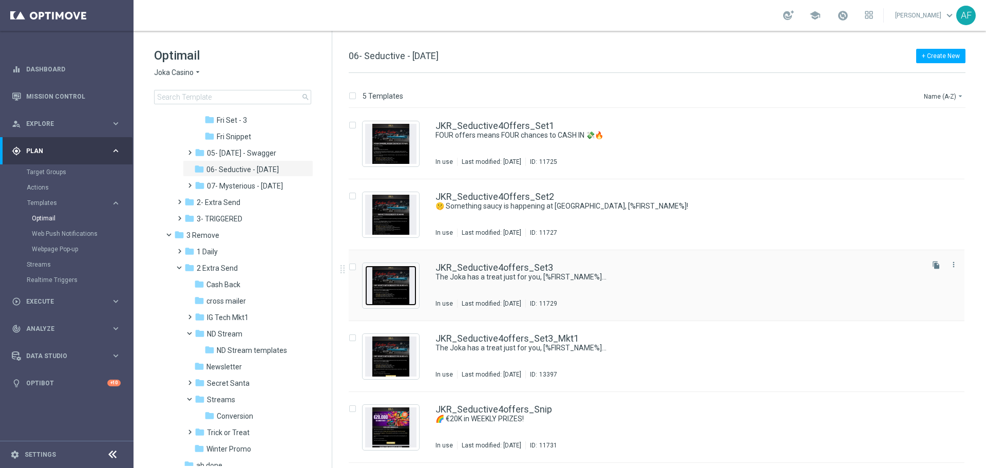
click at [392, 289] on img "Press SPACE to select this row." at bounding box center [390, 286] width 51 height 40
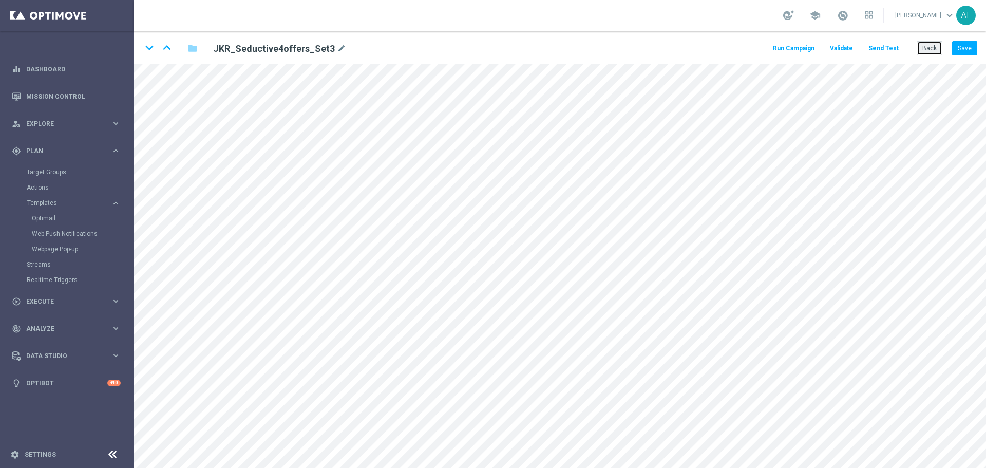
click at [929, 51] on button "Back" at bounding box center [930, 48] width 26 height 14
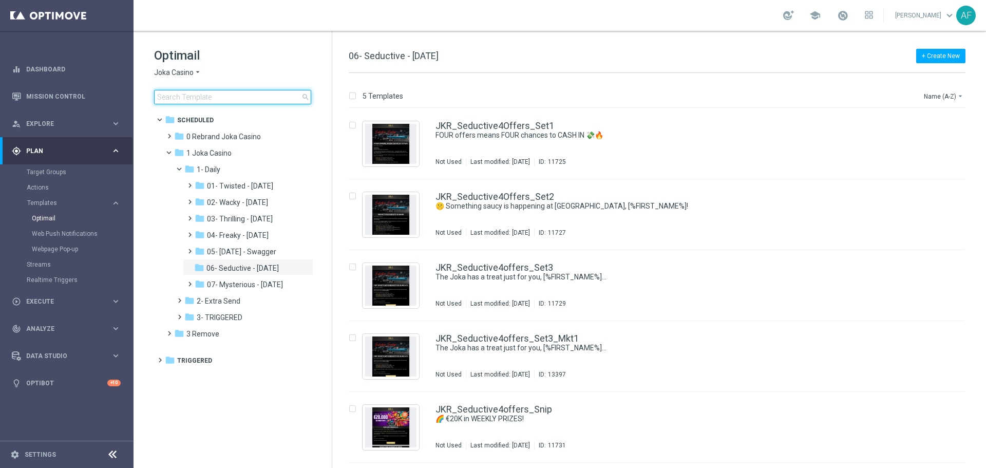
click at [215, 96] on input at bounding box center [232, 97] width 157 height 14
type input "WCC-IGTech-Free-Spins-30-01-2024"
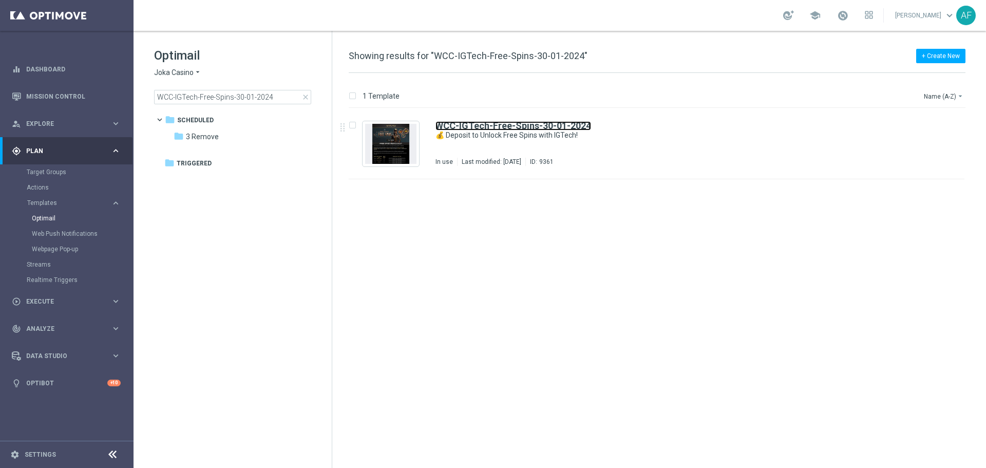
drag, startPoint x: 454, startPoint y: 125, endPoint x: 457, endPoint y: 182, distance: 56.6
click at [454, 125] on b "WCC-IGTech-Free-Spins-30-01-2024" at bounding box center [514, 125] width 156 height 11
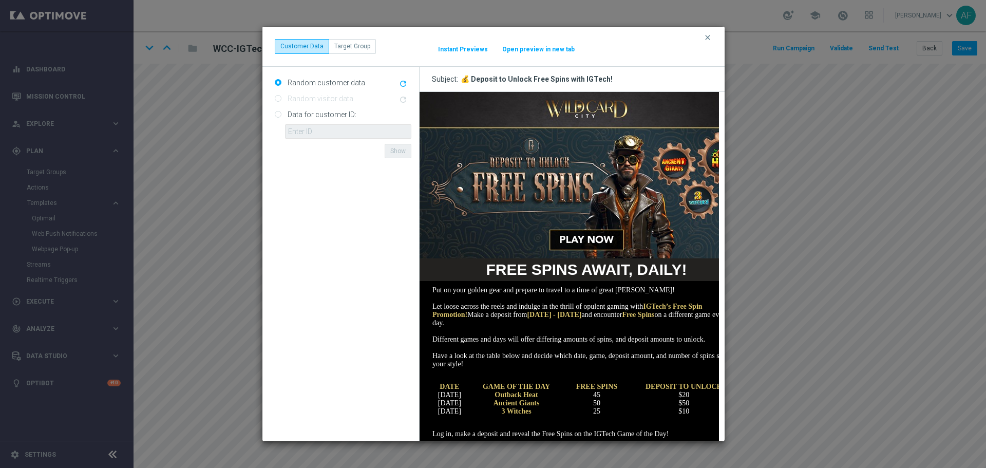
click at [546, 48] on button "Open preview in new tab" at bounding box center [538, 49] width 73 height 8
click at [708, 36] on icon "clear" at bounding box center [708, 37] width 8 height 8
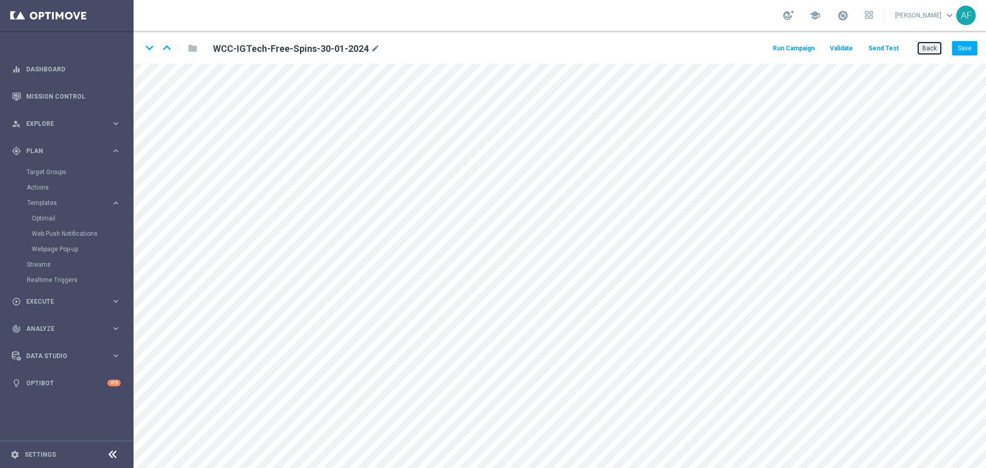
click at [924, 43] on button "Back" at bounding box center [930, 48] width 26 height 14
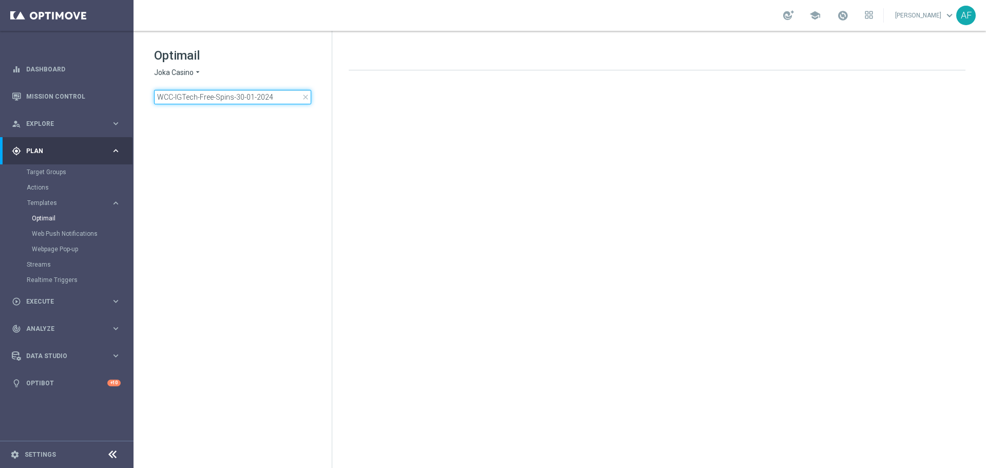
drag, startPoint x: 270, startPoint y: 95, endPoint x: 275, endPoint y: 95, distance: 5.7
click at [271, 95] on input "WCC-IGTech-Free-Spins-30-01-2024" at bounding box center [232, 97] width 157 height 14
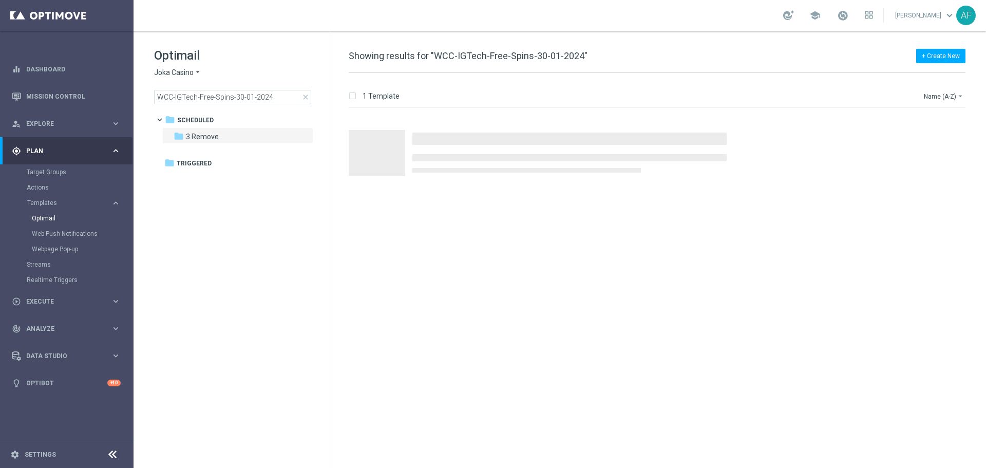
click at [195, 70] on icon "arrow_drop_down" at bounding box center [198, 73] width 8 height 10
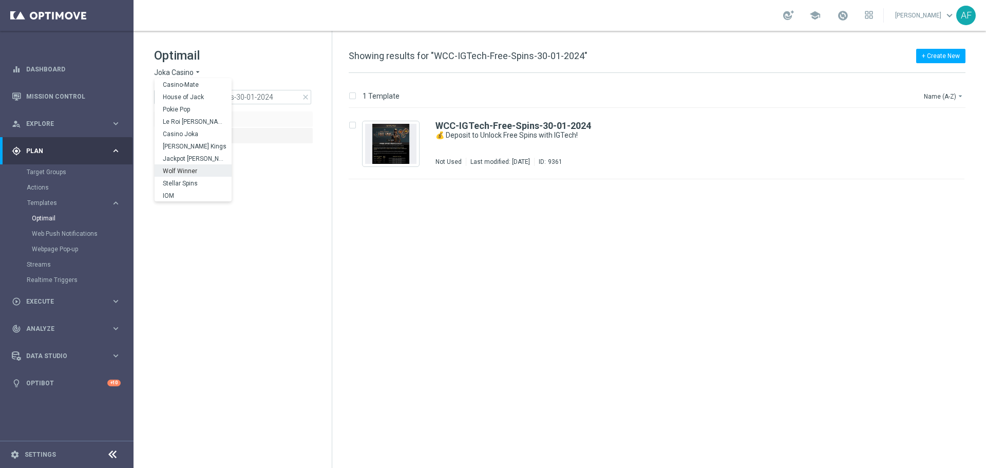
drag, startPoint x: 197, startPoint y: 167, endPoint x: 220, endPoint y: 126, distance: 47.1
click at [197, 167] on div "Wolf Winner" at bounding box center [193, 170] width 77 height 12
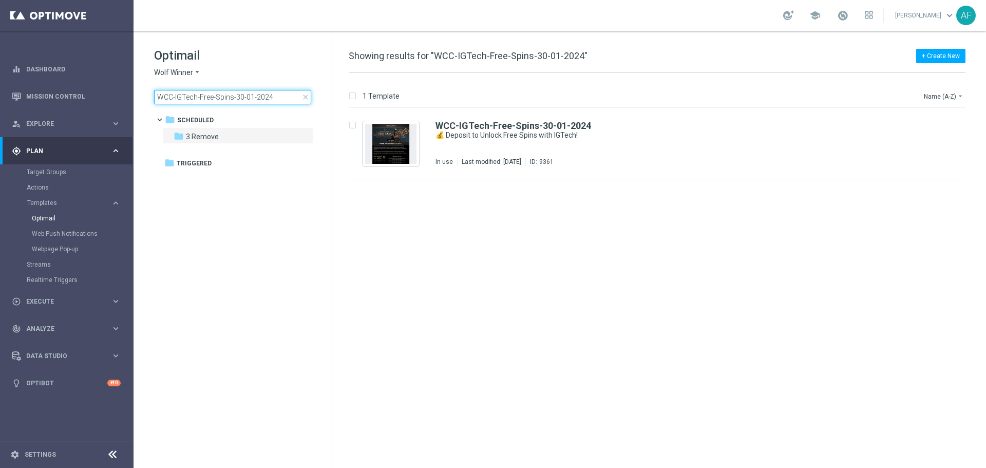
drag, startPoint x: 256, startPoint y: 96, endPoint x: 273, endPoint y: 99, distance: 16.7
click at [258, 96] on input "WCC-IGTech-Free-Spins-30-01-2024" at bounding box center [232, 97] width 157 height 14
drag, startPoint x: 275, startPoint y: 97, endPoint x: 129, endPoint y: 98, distance: 146.4
click at [129, 98] on main "equalizer Dashboard Mission Control" at bounding box center [493, 234] width 986 height 468
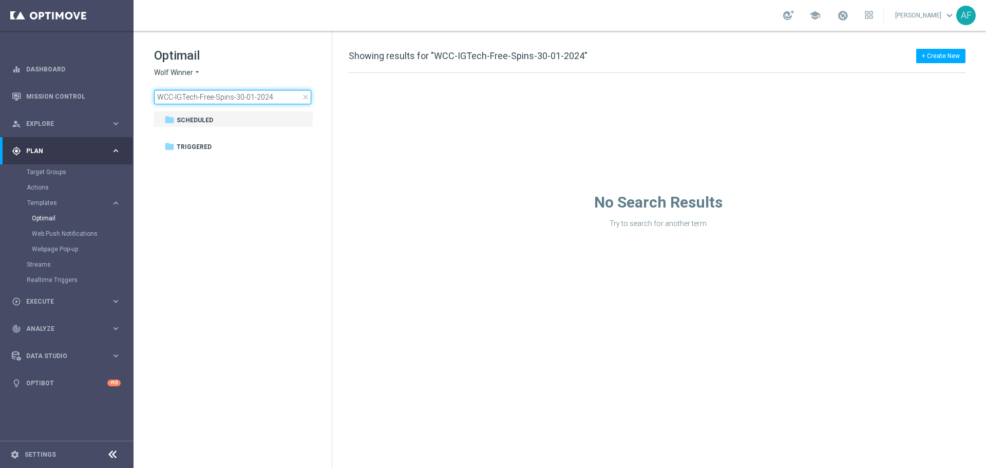
click at [286, 95] on input "WCC-IGTech-Free-Spins-30-01-2024" at bounding box center [232, 97] width 157 height 14
type input "W"
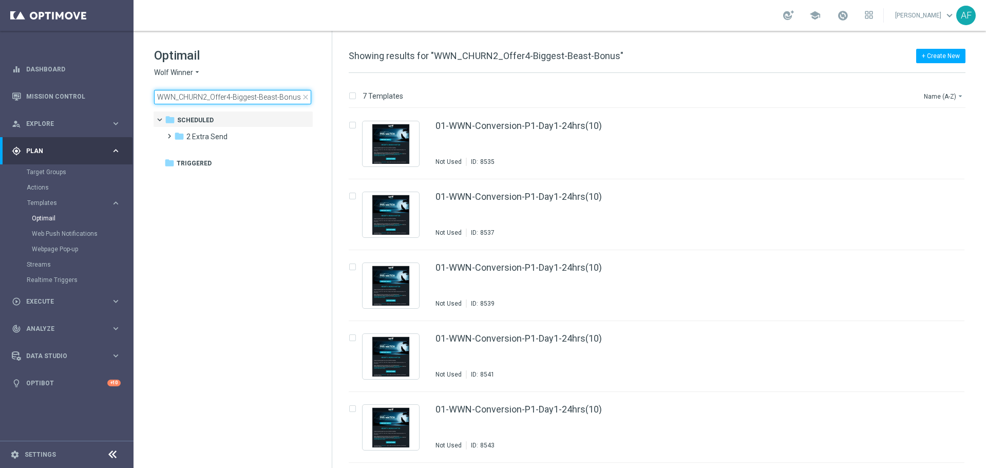
type input "WWN_CHURN2_Offer4-Biggest-Beast-Bonus"
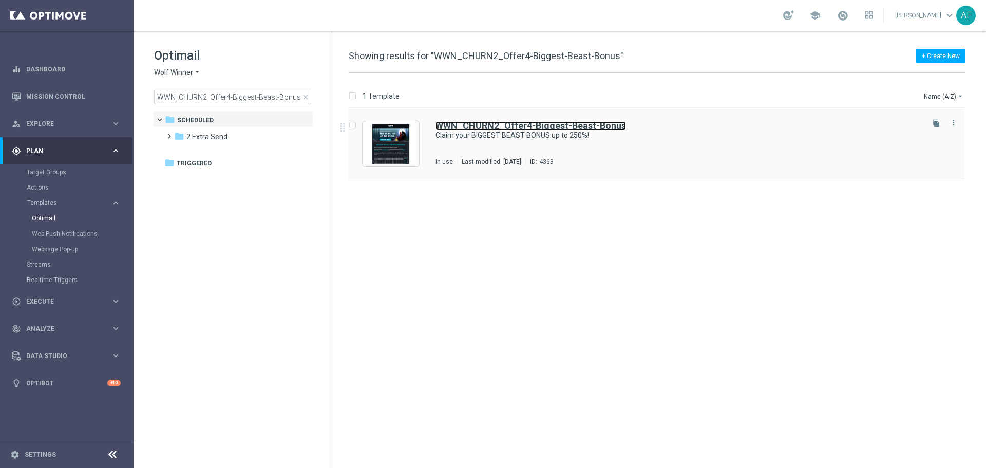
click at [525, 127] on b "WWN_CHURN2_Offer4-Biggest-Beast-Bonus" at bounding box center [531, 125] width 191 height 11
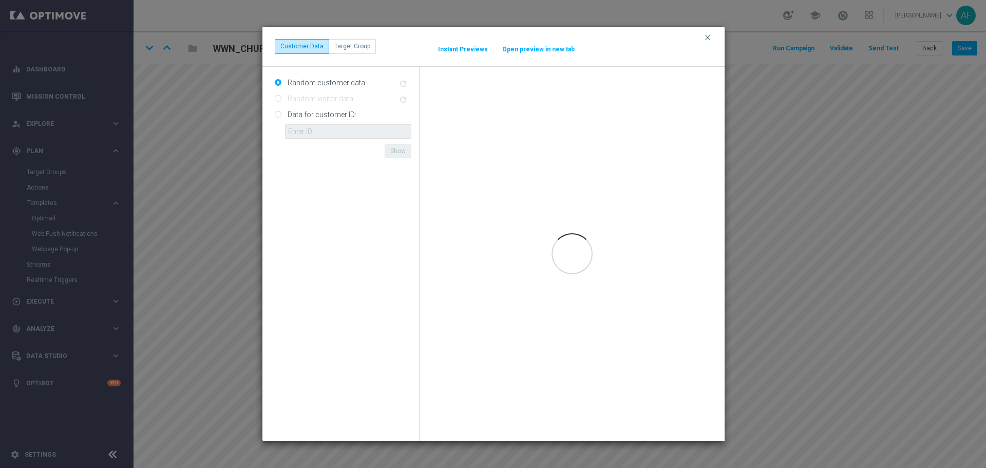
drag, startPoint x: 707, startPoint y: 37, endPoint x: 834, endPoint y: 74, distance: 132.5
click at [709, 38] on icon "clear" at bounding box center [708, 37] width 8 height 8
click at [709, 39] on icon "clear" at bounding box center [708, 37] width 8 height 8
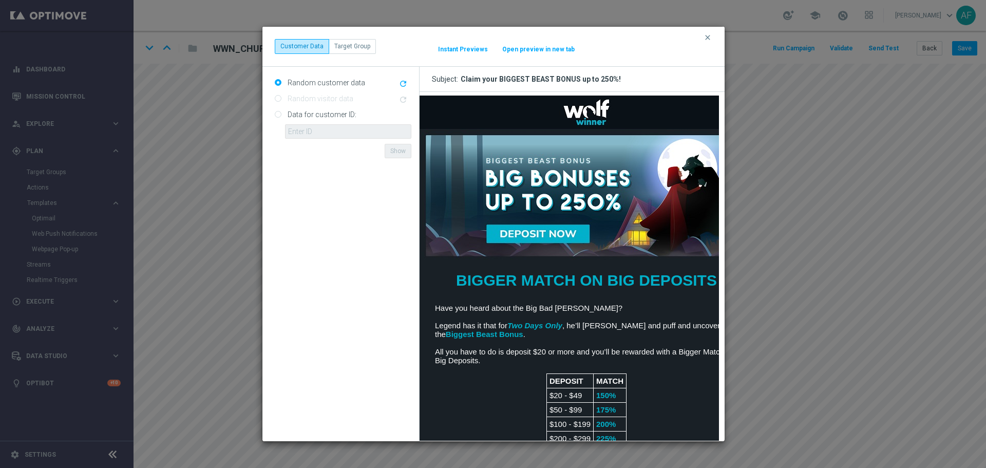
click at [542, 50] on button "Open preview in new tab" at bounding box center [538, 49] width 73 height 8
click at [708, 39] on icon "clear" at bounding box center [708, 37] width 8 height 8
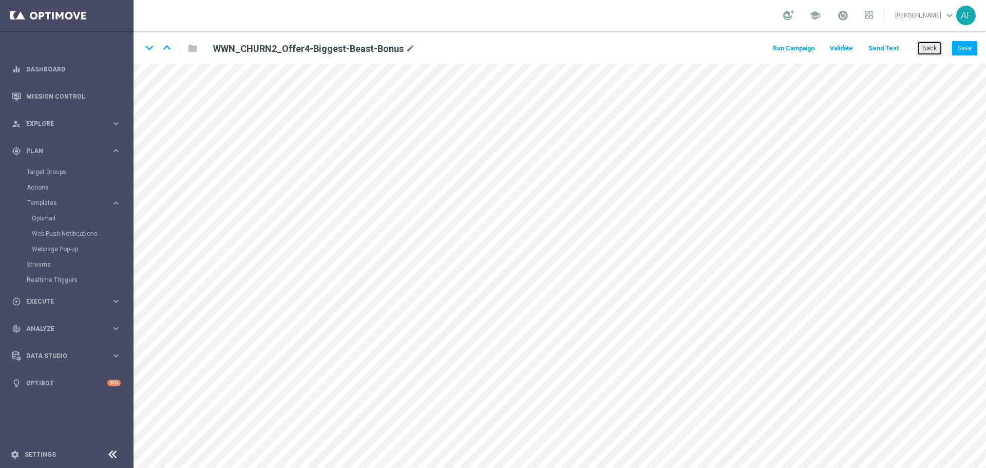
click at [929, 52] on button "Back" at bounding box center [930, 48] width 26 height 14
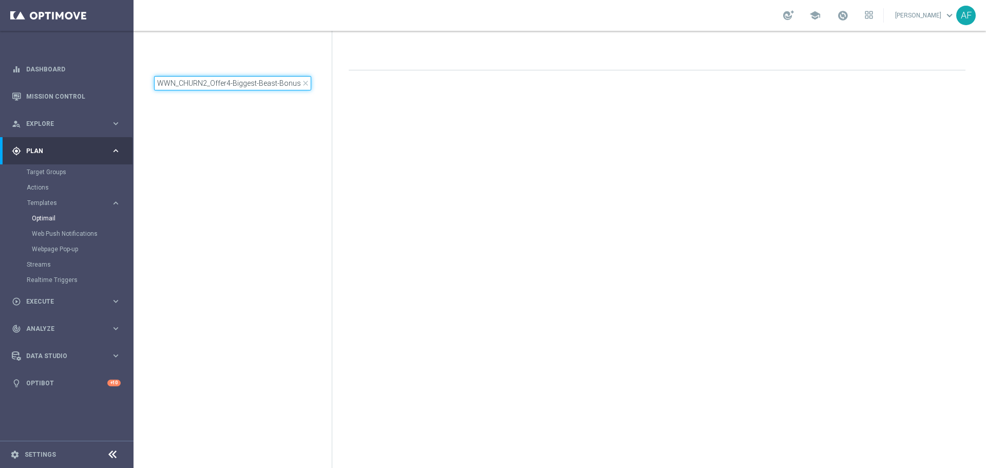
click at [272, 80] on div "WWN_CHURN2_Offer4-Biggest-Beast-Bonus close" at bounding box center [243, 68] width 178 height 43
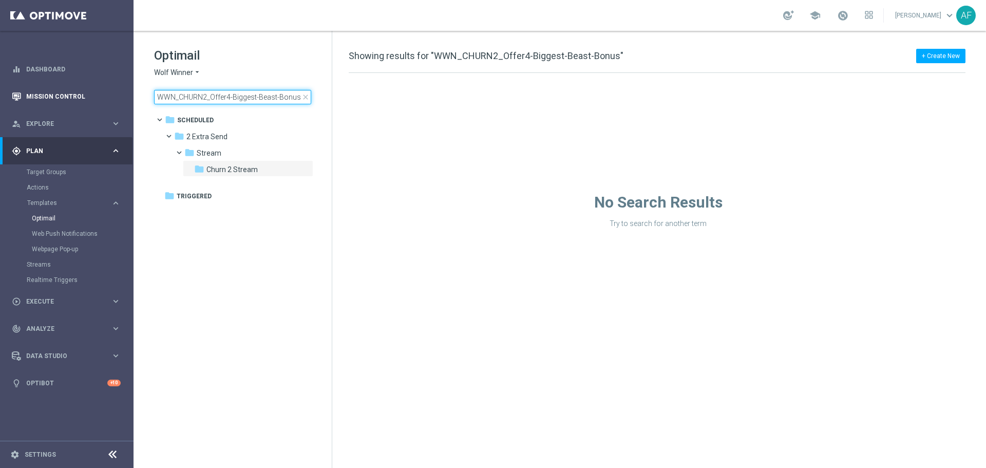
drag, startPoint x: 297, startPoint y: 97, endPoint x: 130, endPoint y: 97, distance: 166.4
click at [130, 97] on main "equalizer Dashboard Mission Control" at bounding box center [493, 234] width 986 height 468
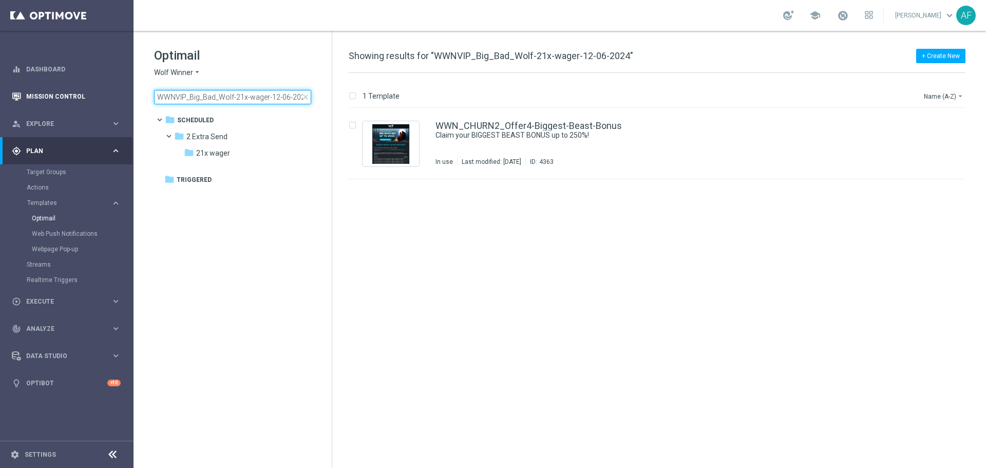
scroll to position [0, 2]
type input "WWNVIP_Big_Bad_Wolf-21x-wager-12-06-2024"
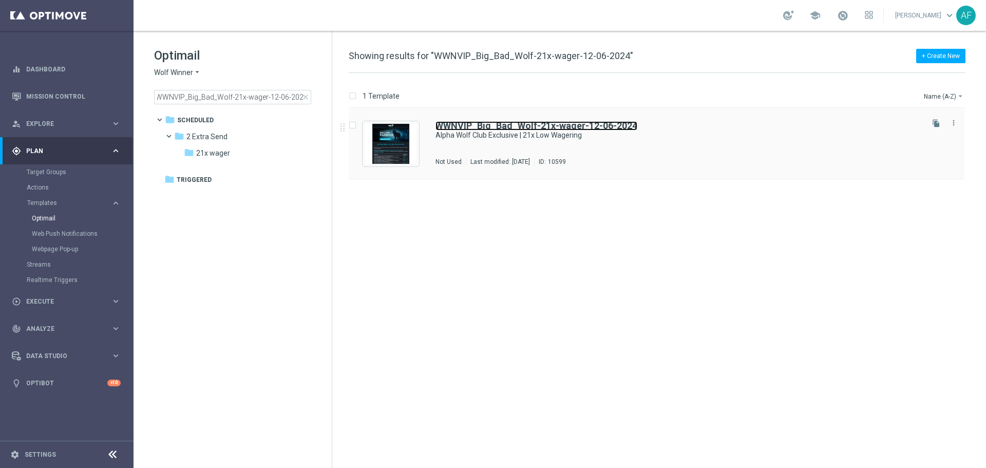
click at [470, 126] on b "WWNVIP_Big_Bad_Wolf-21x-wager-12-06-2024" at bounding box center [537, 125] width 202 height 11
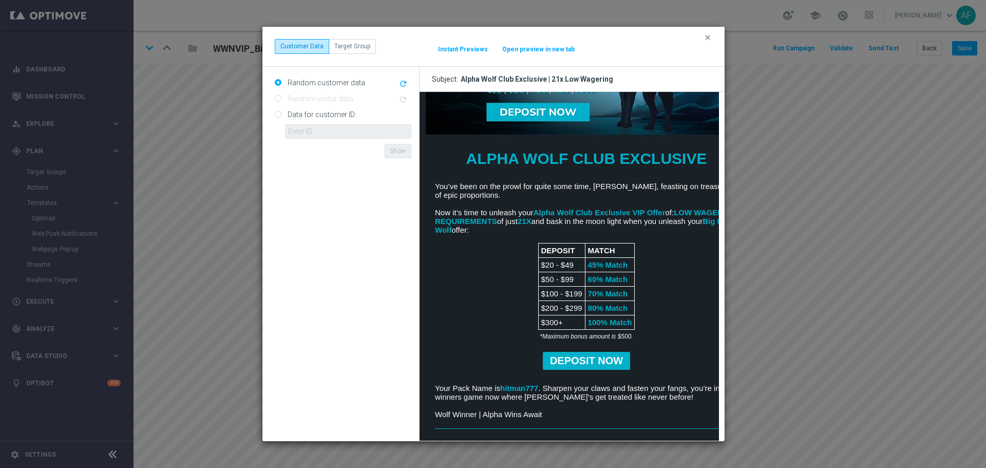
scroll to position [67, 0]
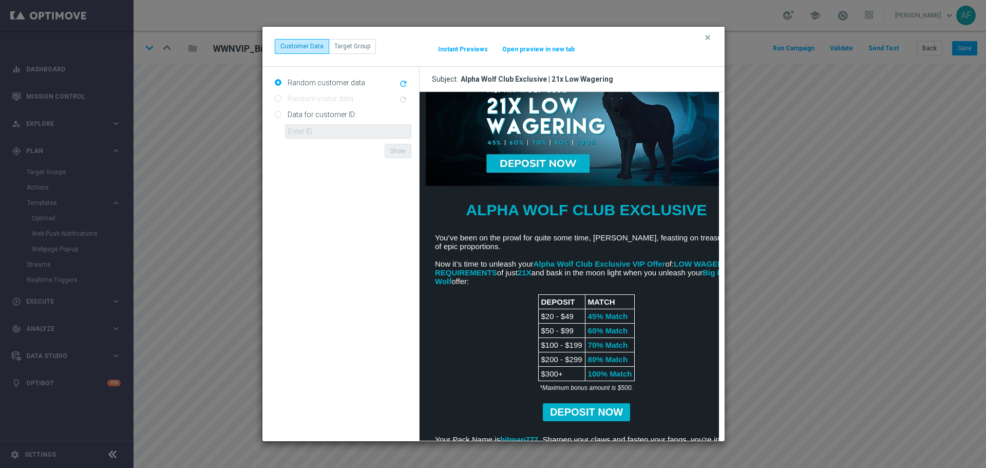
click at [705, 39] on icon "clear" at bounding box center [708, 37] width 8 height 8
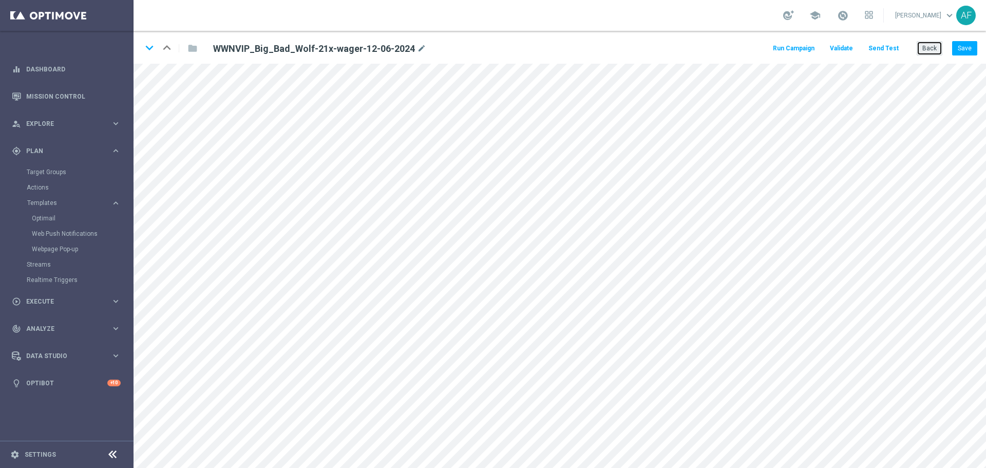
click at [933, 44] on button "Back" at bounding box center [930, 48] width 26 height 14
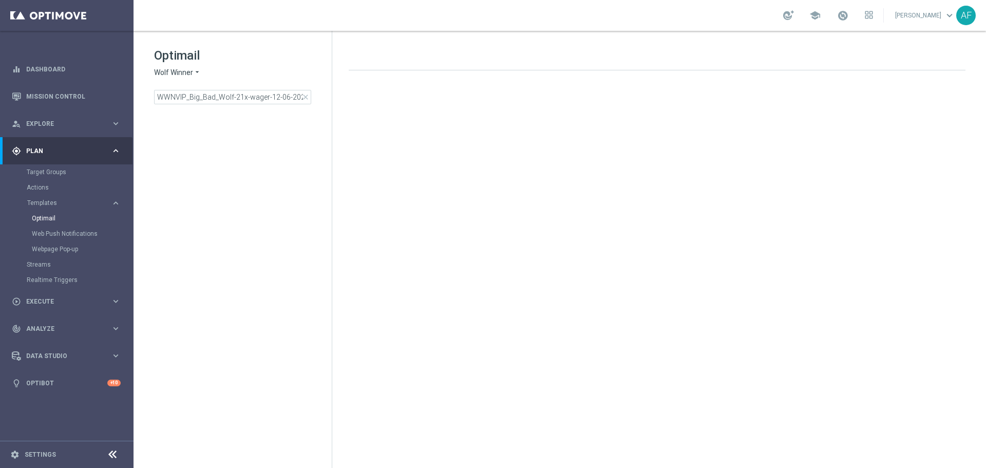
click at [198, 75] on icon "arrow_drop_down" at bounding box center [197, 73] width 8 height 10
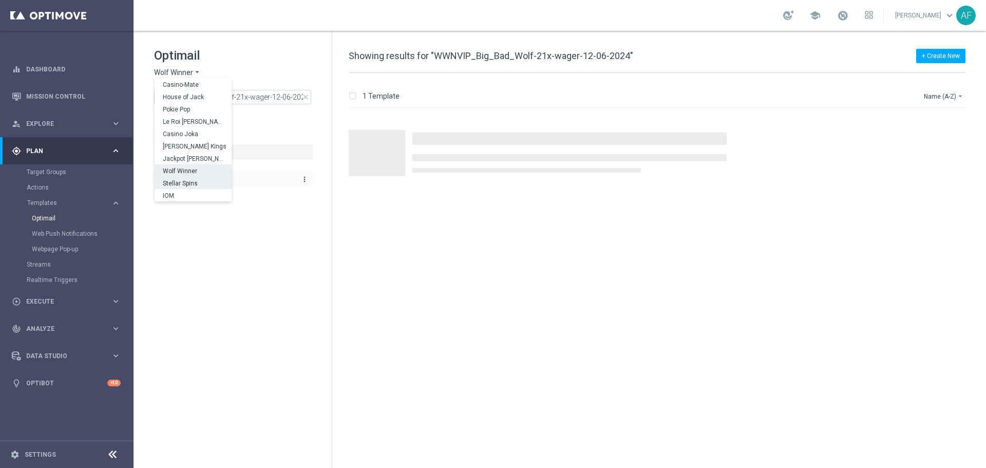
click at [0, 0] on span "Stellar Spins" at bounding box center [0, 0] width 0 height 0
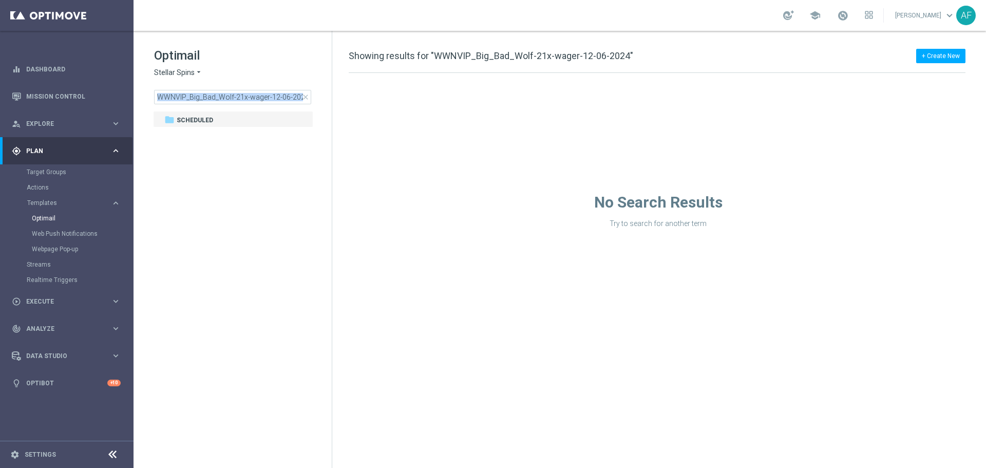
scroll to position [0, 2]
drag, startPoint x: 302, startPoint y: 97, endPoint x: 175, endPoint y: 92, distance: 127.0
click at [183, 97] on div "WWNVIP_Big_Bad_Wolf-21x-wager-12-06-2024 close" at bounding box center [232, 97] width 157 height 14
drag, startPoint x: 167, startPoint y: 91, endPoint x: 318, endPoint y: 91, distance: 151.5
click at [318, 91] on div "Optimail Stellar Spins arrow_drop_down × Stellar Spins WWNVIP_Big_Bad_Wolf-21x-…" at bounding box center [243, 75] width 178 height 57
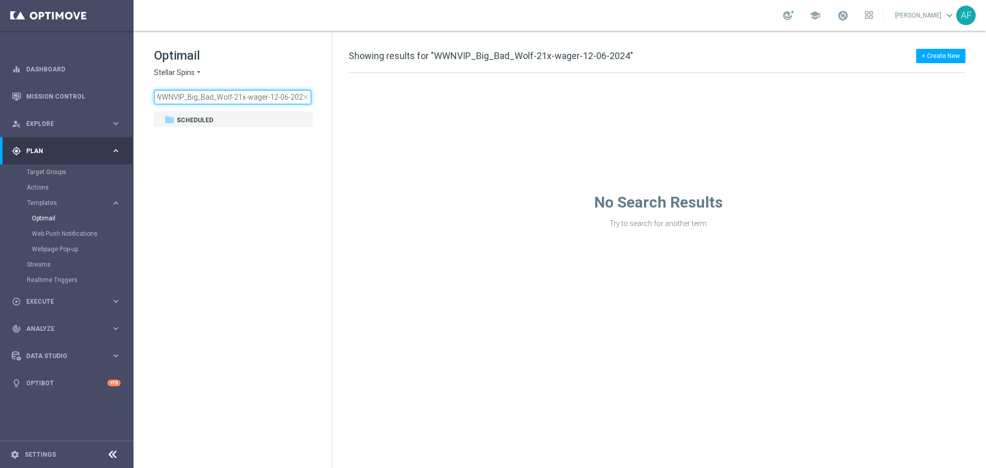
type input "WW"
drag, startPoint x: 172, startPoint y: 97, endPoint x: 140, endPoint y: 97, distance: 32.4
click at [140, 97] on div "Optimail Stellar Spins arrow_drop_down × Stellar Spins WW close folder 1 Folder…" at bounding box center [233, 101] width 198 height 141
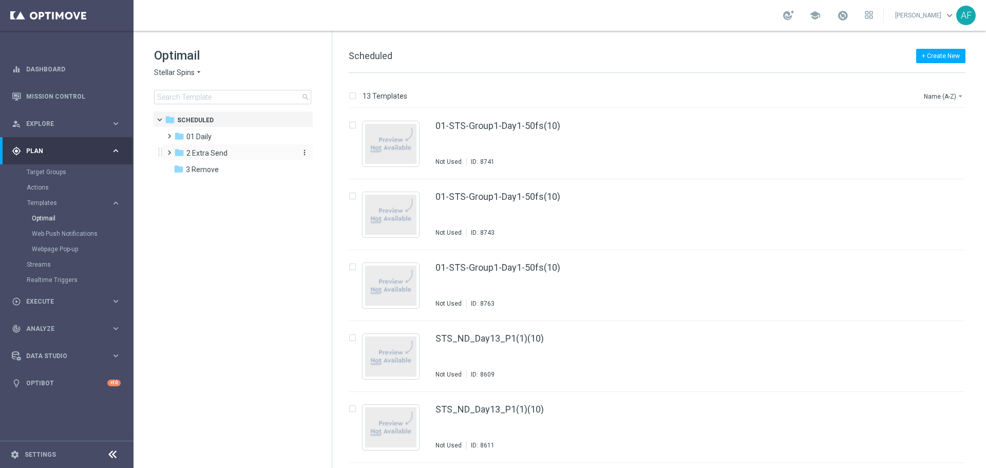
click at [220, 149] on span "2 Extra Send" at bounding box center [206, 152] width 41 height 9
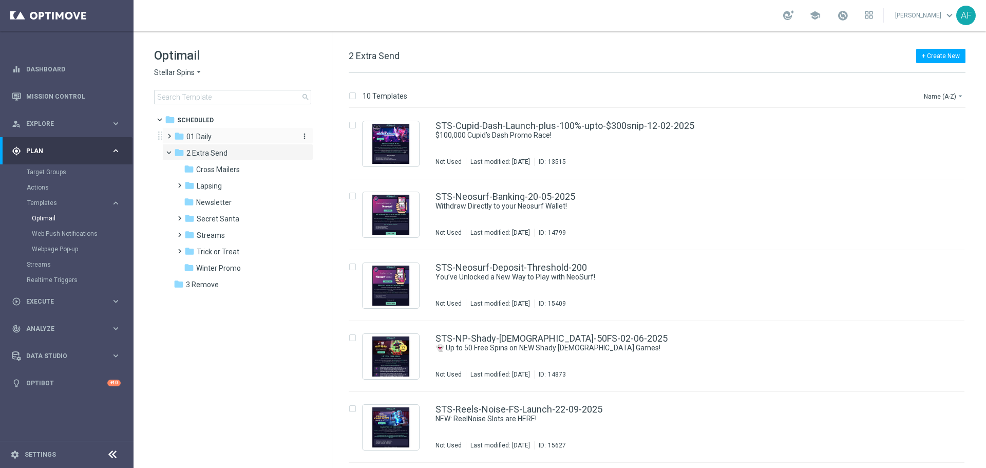
click at [220, 139] on div "folder 01 Daily" at bounding box center [233, 137] width 118 height 12
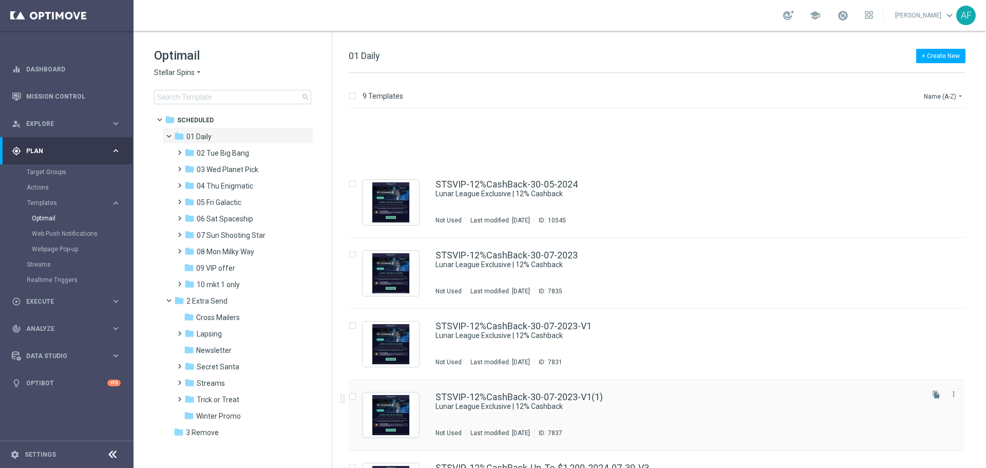
scroll to position [278, 0]
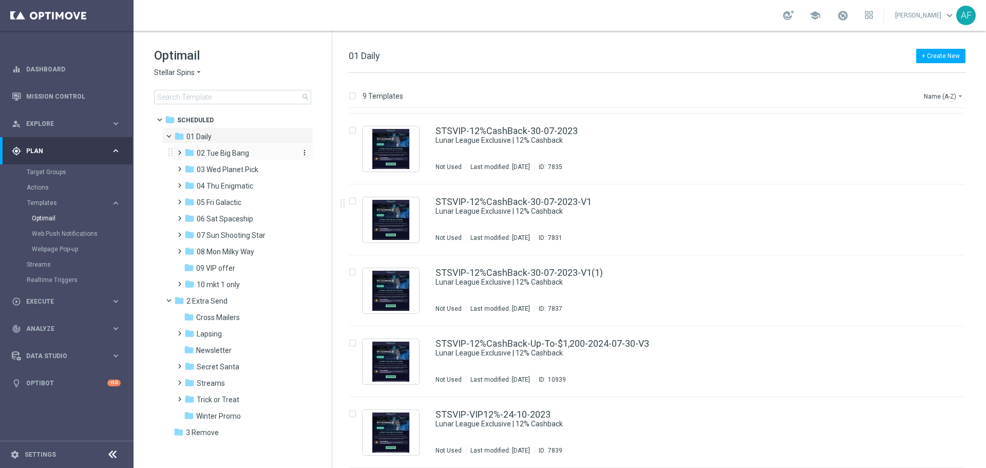
click at [229, 151] on span "02 Tue Big Bang" at bounding box center [223, 152] width 52 height 9
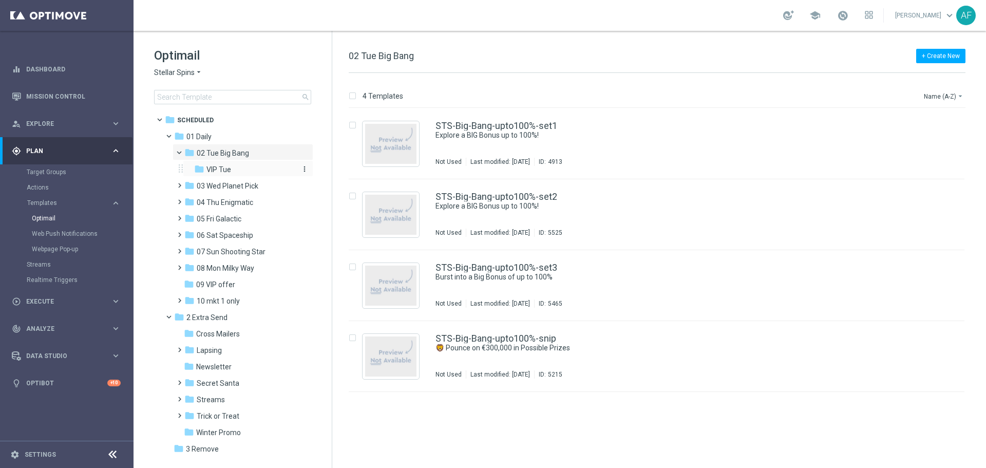
click at [233, 167] on div "folder VIP Tue" at bounding box center [244, 170] width 101 height 12
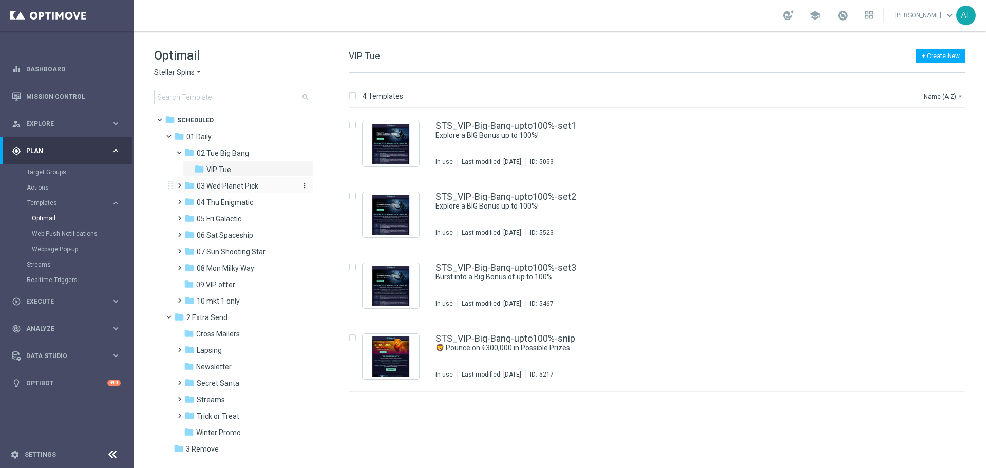
click at [237, 187] on span "03 Wed Planet Pick" at bounding box center [228, 185] width 62 height 9
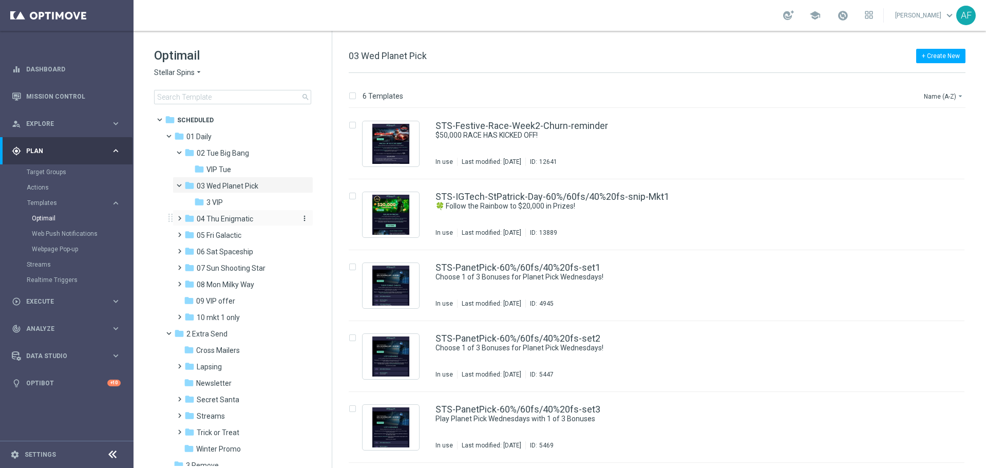
scroll to position [9, 0]
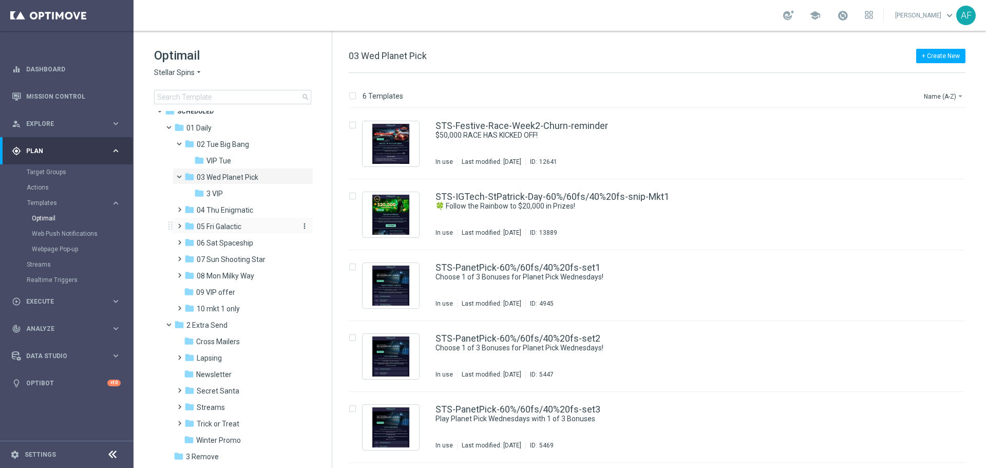
click at [242, 221] on div "folder 05 Fri Galactic" at bounding box center [238, 227] width 109 height 12
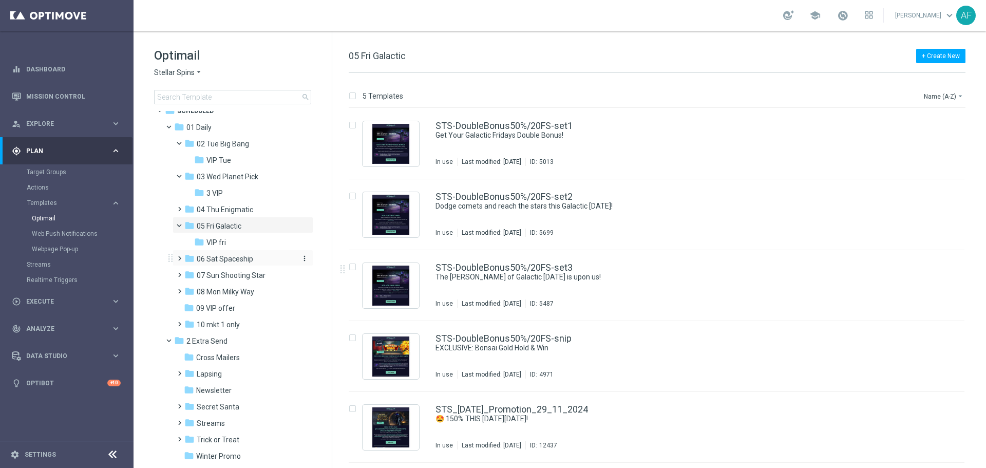
click at [242, 257] on span "06 Sat Spaceship" at bounding box center [225, 258] width 57 height 9
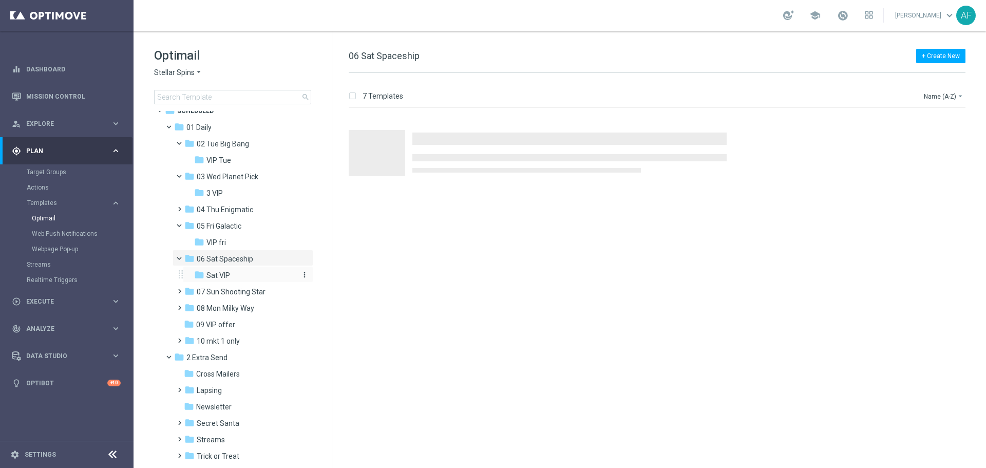
click at [243, 272] on div "folder Sat VIP" at bounding box center [244, 276] width 101 height 12
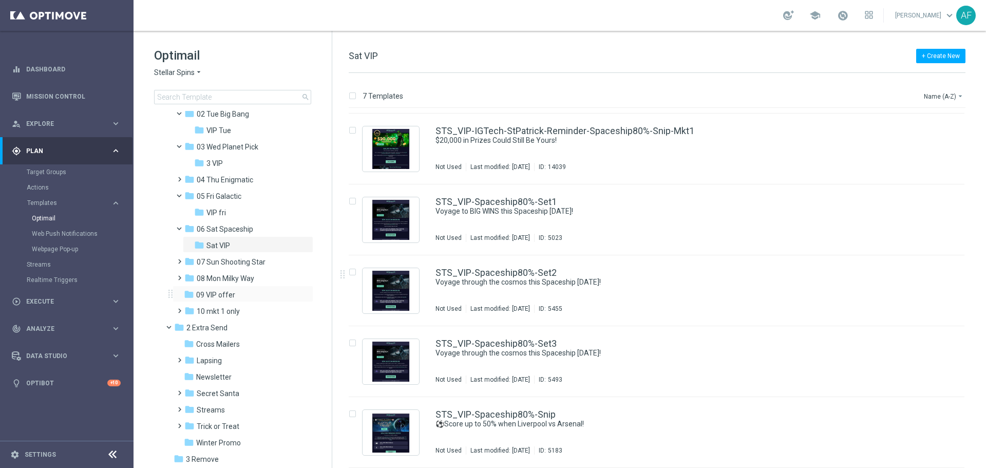
scroll to position [42, 0]
click at [236, 272] on span "08 Mon Milky Way" at bounding box center [226, 275] width 58 height 9
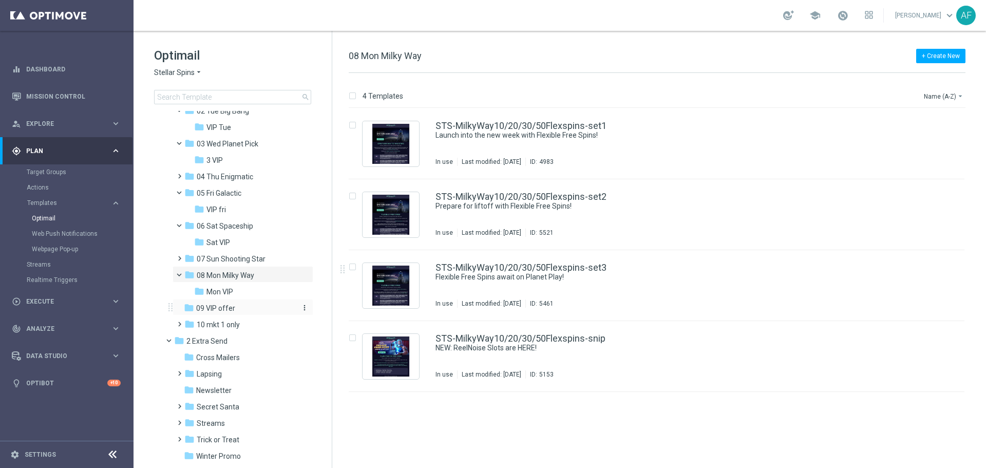
scroll to position [59, 0]
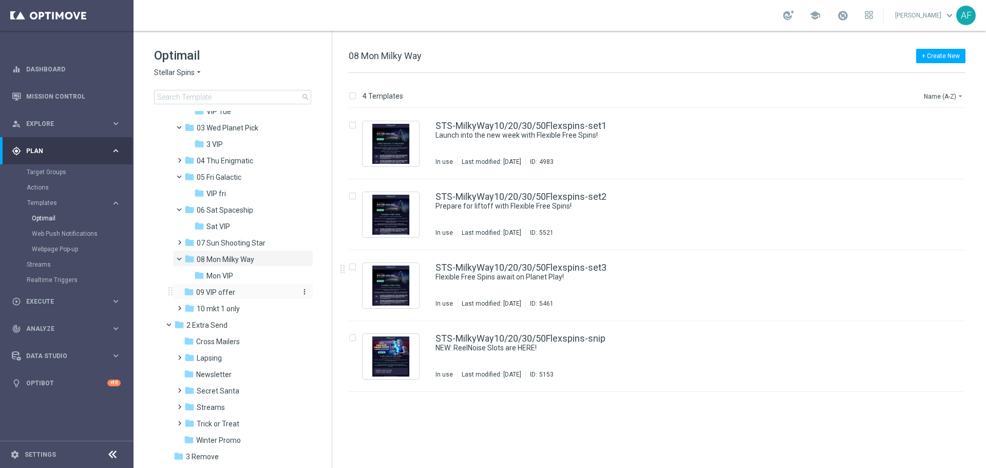
click at [240, 291] on div "folder 09 VIP offer" at bounding box center [238, 293] width 109 height 12
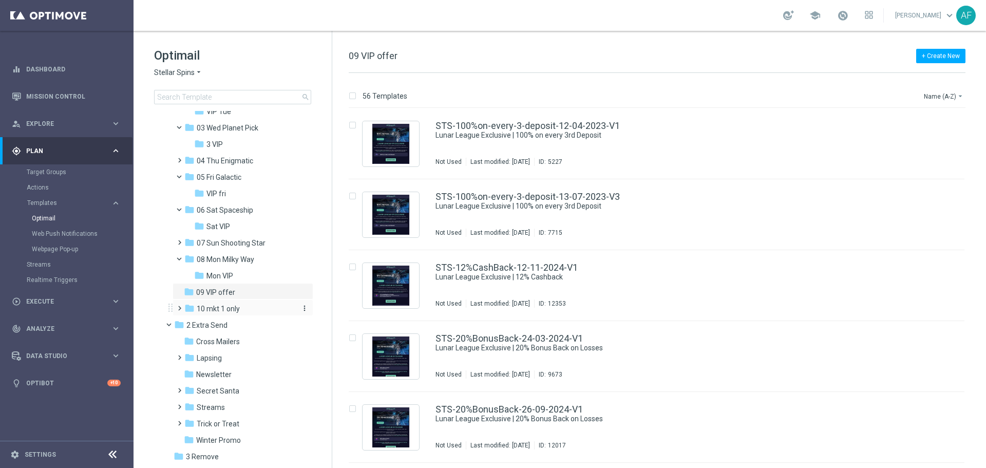
click at [248, 304] on div "folder 10 mkt 1 only" at bounding box center [238, 309] width 109 height 12
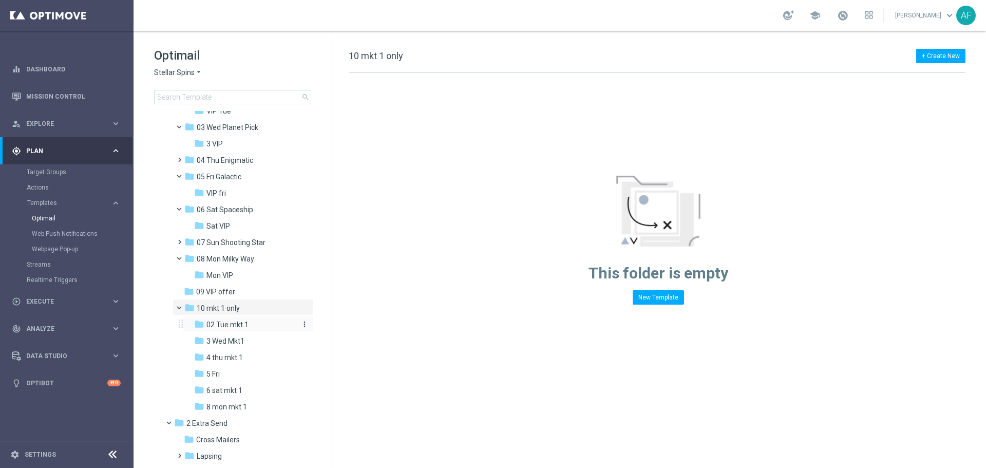
click at [253, 320] on div "folder 02 Tue mkt 1" at bounding box center [244, 325] width 101 height 12
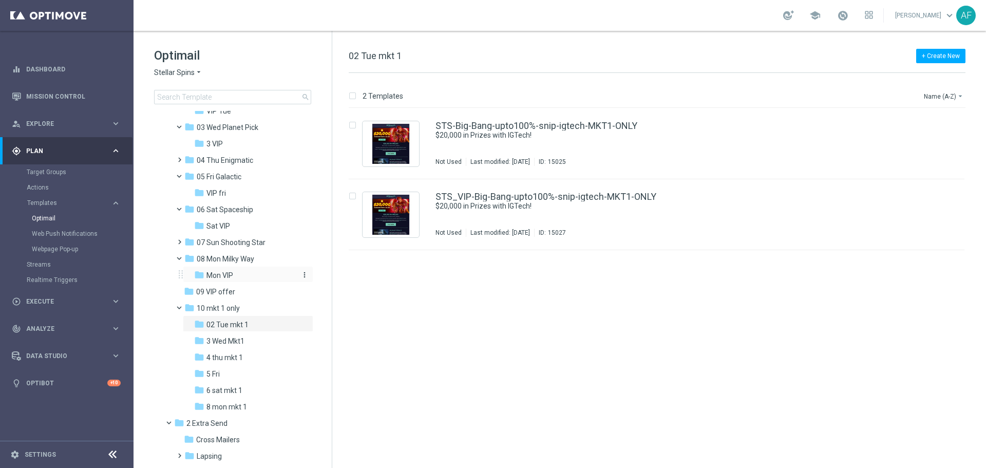
click at [255, 278] on div "folder Mon VIP" at bounding box center [244, 276] width 101 height 12
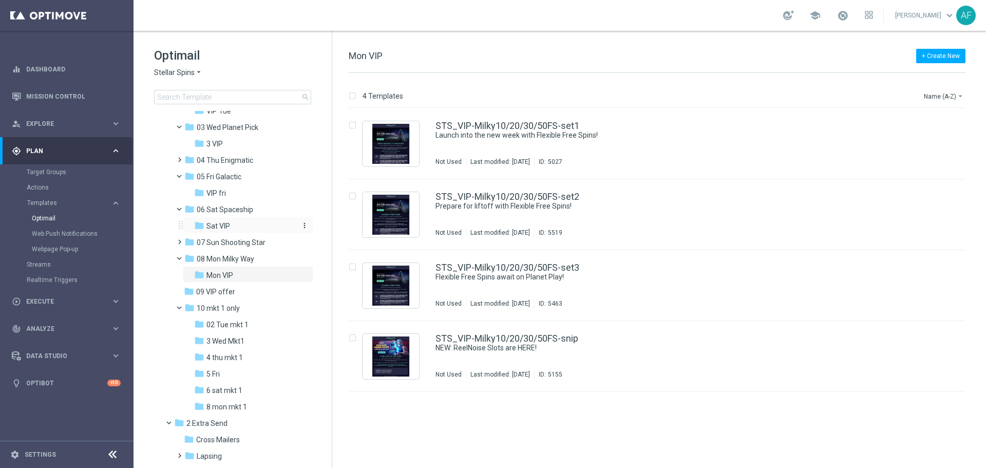
click at [262, 227] on div "folder Sat VIP" at bounding box center [244, 226] width 101 height 12
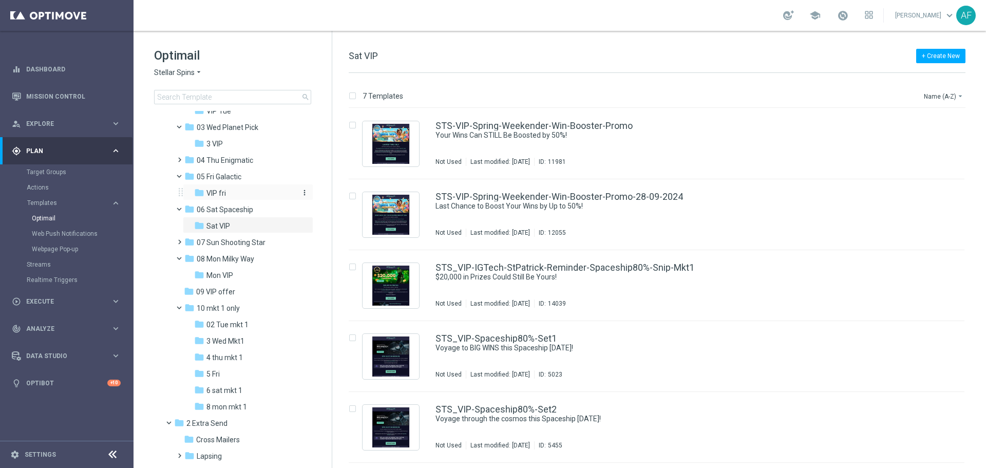
click at [265, 194] on div "folder VIP fri" at bounding box center [244, 193] width 101 height 12
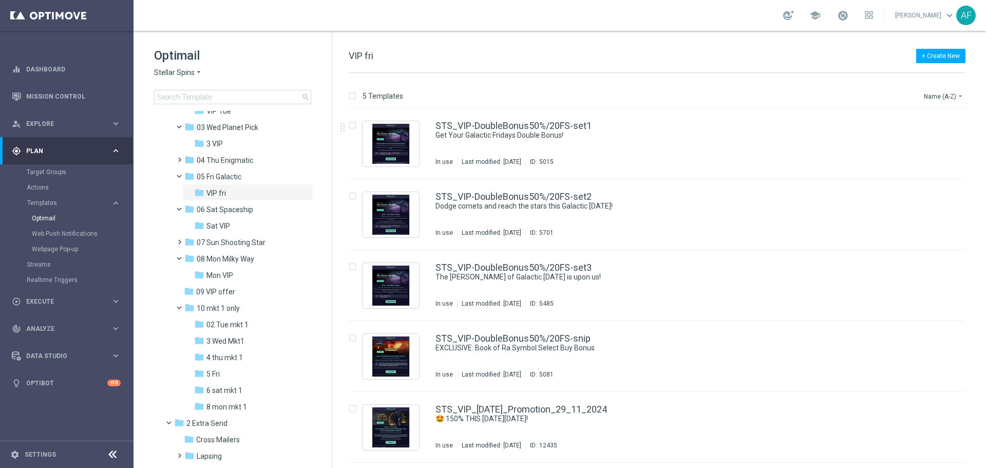
click at [201, 77] on icon "arrow_drop_down" at bounding box center [199, 73] width 8 height 10
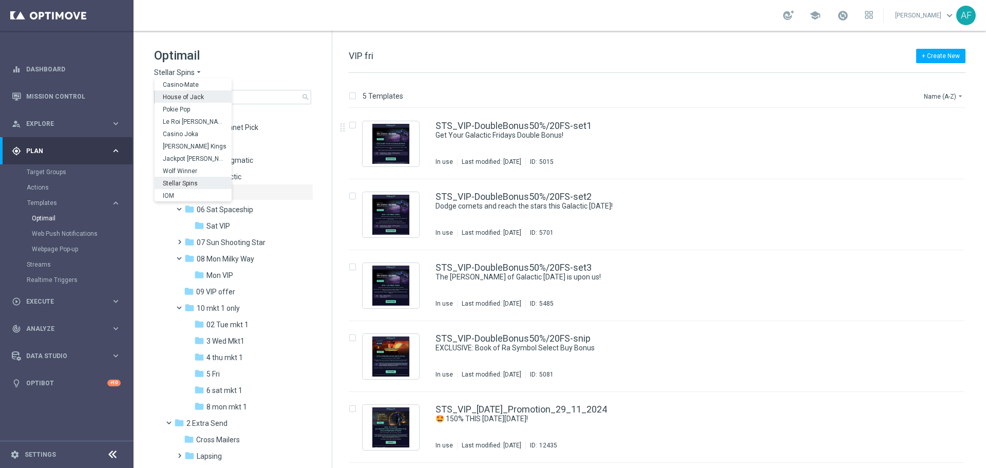
click at [0, 0] on span "House of Jack" at bounding box center [0, 0] width 0 height 0
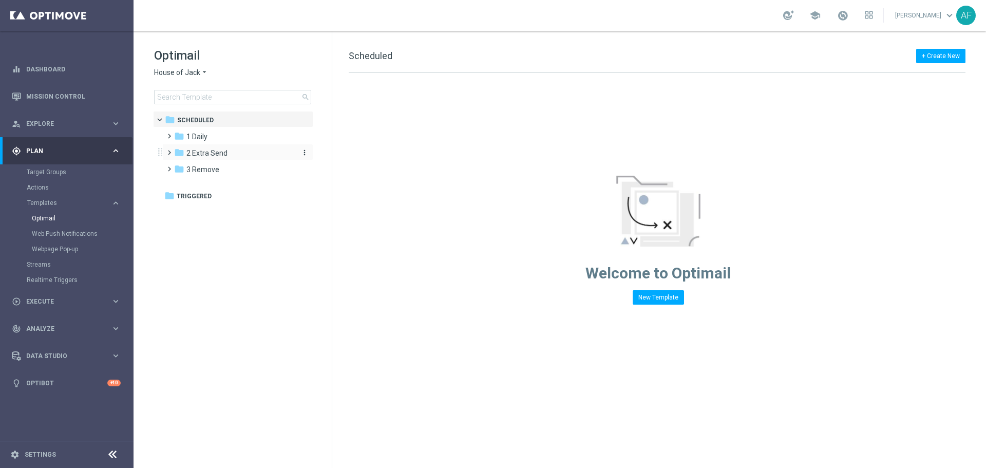
click at [230, 148] on div "folder 2 Extra Send" at bounding box center [233, 153] width 118 height 12
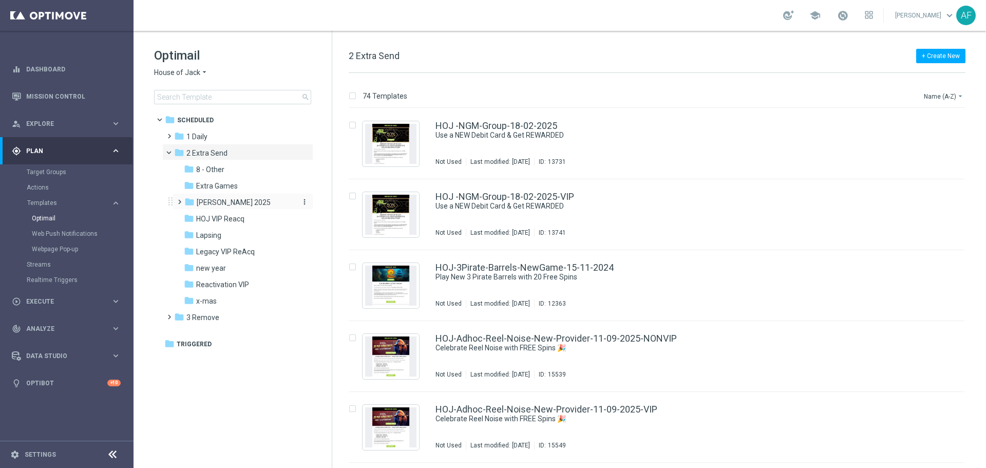
click at [227, 199] on span "HOJ DM 2025" at bounding box center [234, 202] width 74 height 9
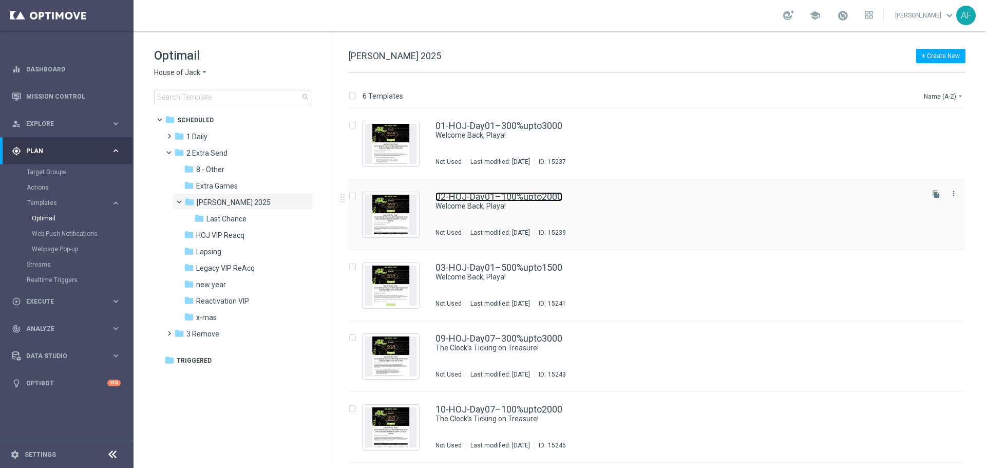
click at [447, 201] on link "02-HOJ-Day01–100%upto2000" at bounding box center [499, 196] width 127 height 9
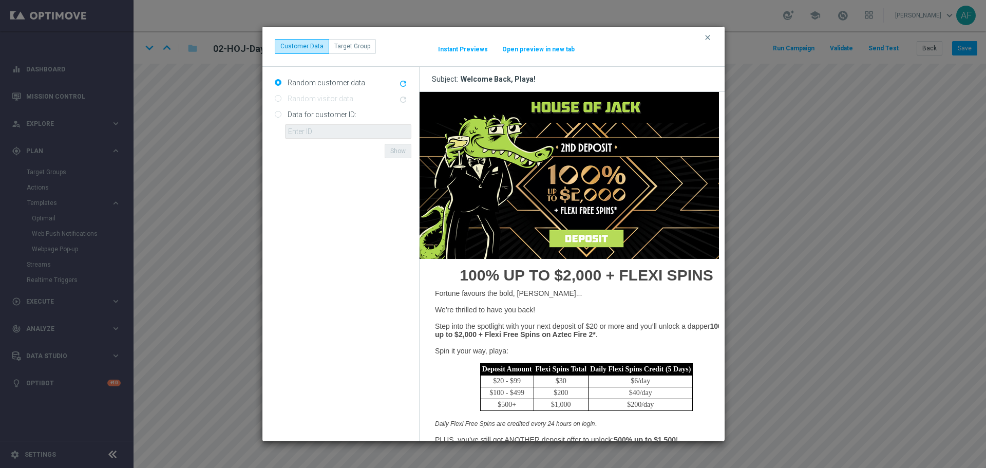
click at [547, 49] on button "Open preview in new tab" at bounding box center [538, 49] width 73 height 8
click at [708, 36] on icon "clear" at bounding box center [708, 37] width 8 height 8
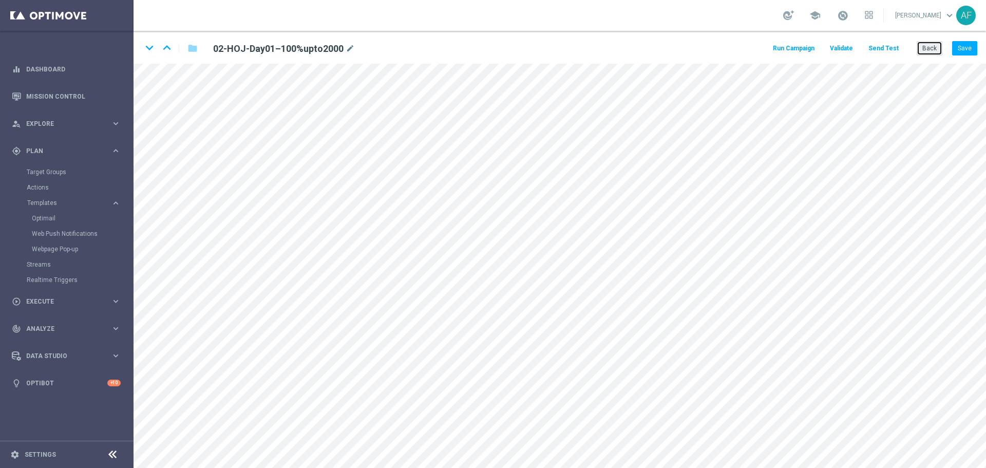
click at [929, 47] on button "Back" at bounding box center [930, 48] width 26 height 14
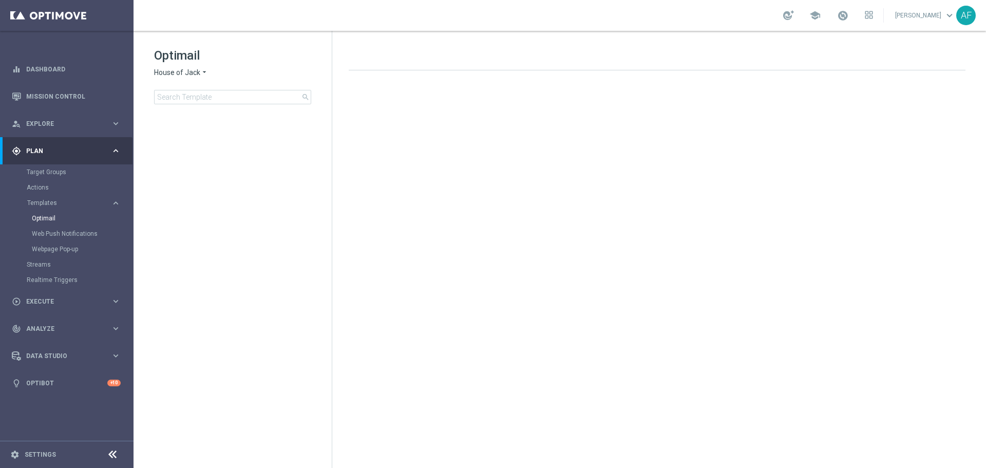
click at [199, 74] on span "House of Jack" at bounding box center [177, 73] width 46 height 10
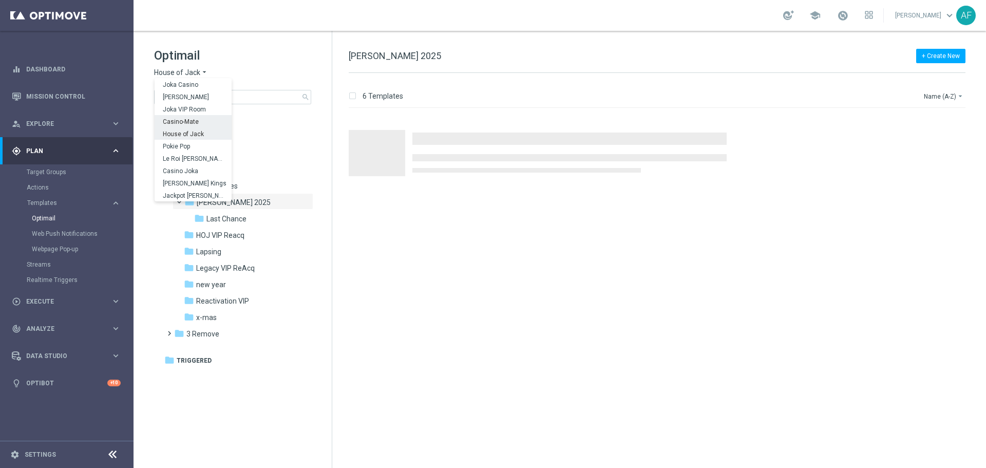
click at [203, 118] on div "Casino-Mate" at bounding box center [193, 121] width 77 height 12
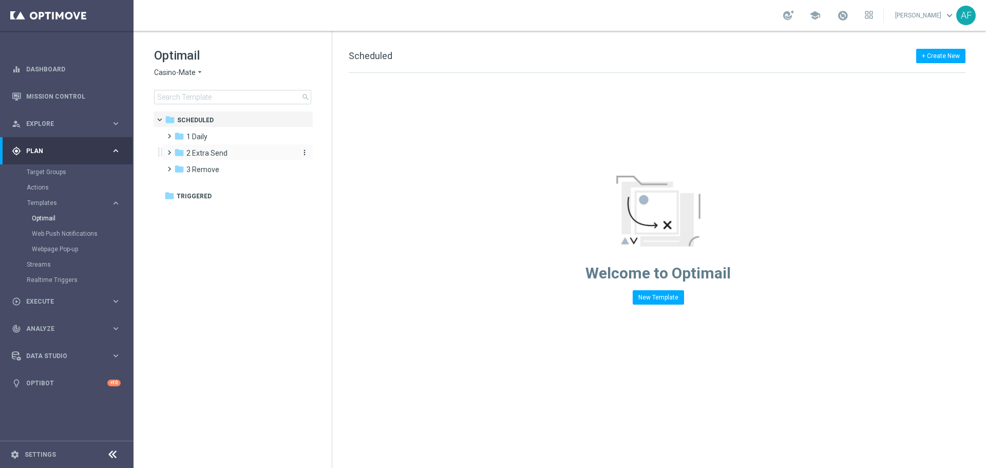
click at [214, 153] on span "2 Extra Send" at bounding box center [206, 152] width 41 height 9
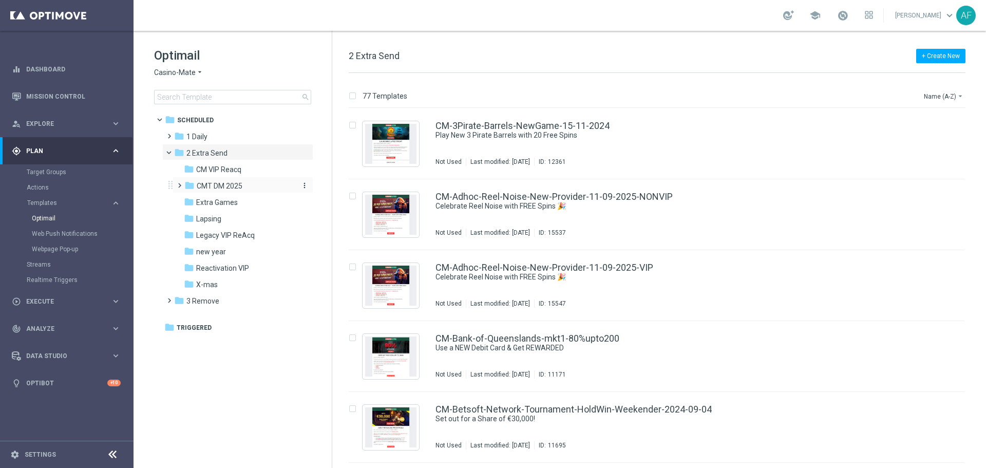
click at [227, 184] on span "CMT DM 2025" at bounding box center [220, 185] width 46 height 9
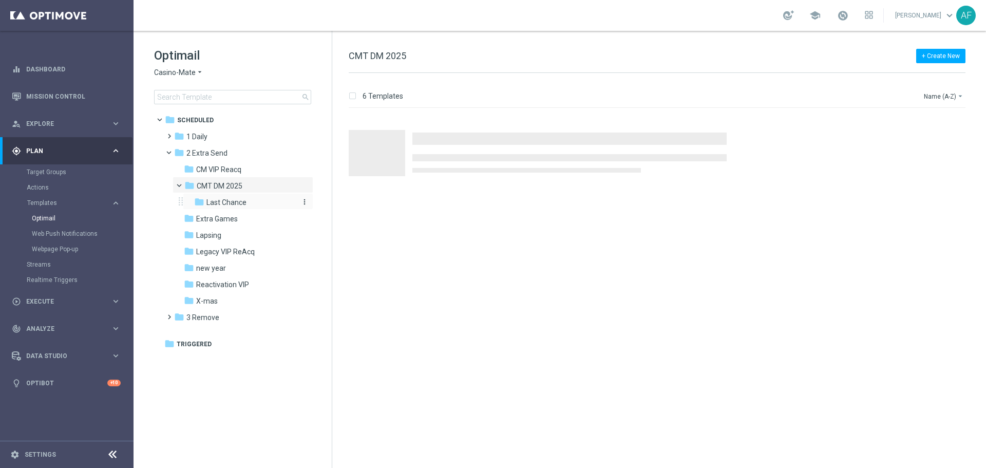
click at [228, 198] on span "Last Chance" at bounding box center [226, 202] width 40 height 9
click at [229, 186] on span "CMT DM 2025" at bounding box center [220, 185] width 46 height 9
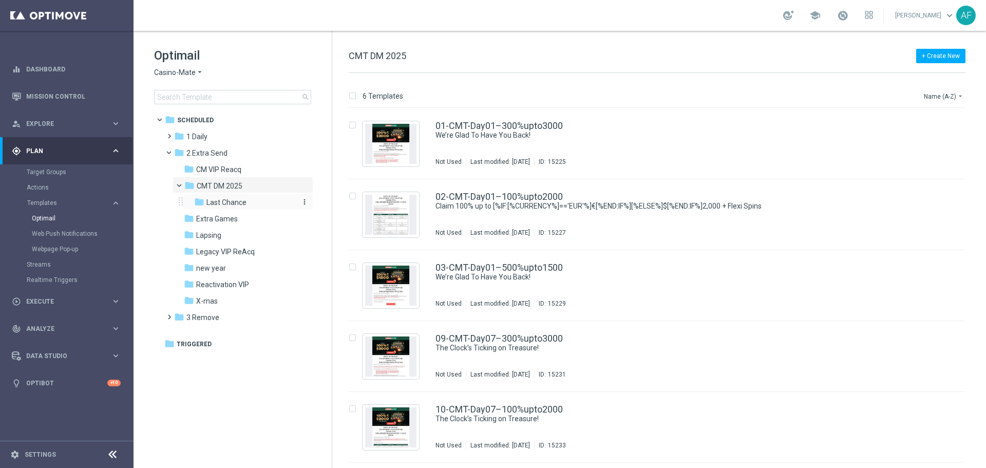
click at [232, 199] on span "Last Chance" at bounding box center [226, 202] width 40 height 9
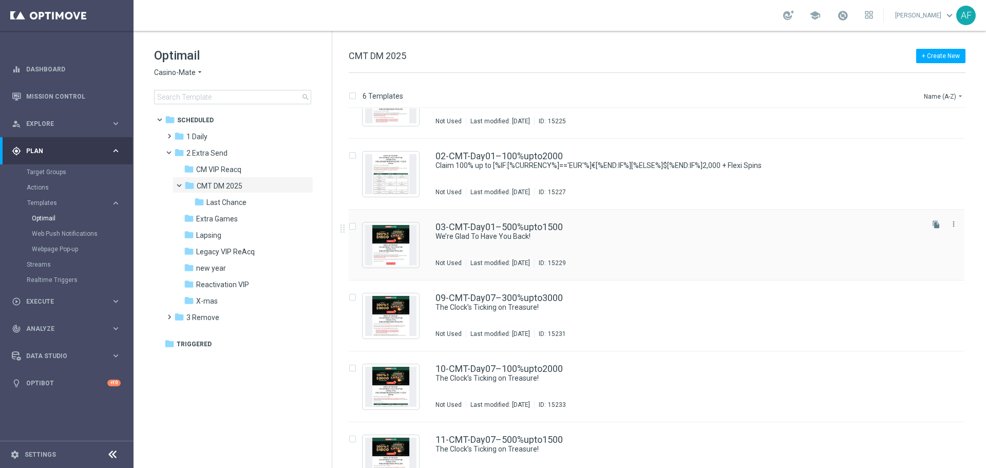
scroll to position [66, 0]
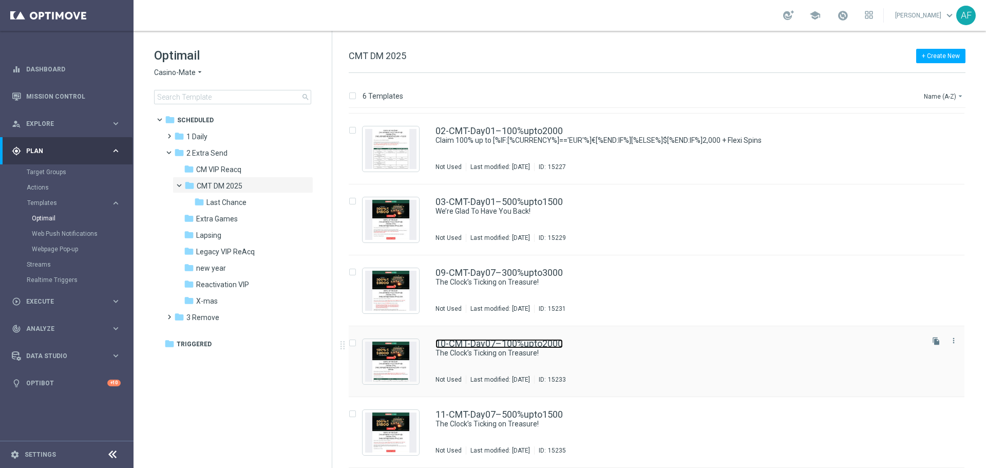
click at [474, 347] on link "10-CMT-Day07–100%upto2000" at bounding box center [499, 343] width 127 height 9
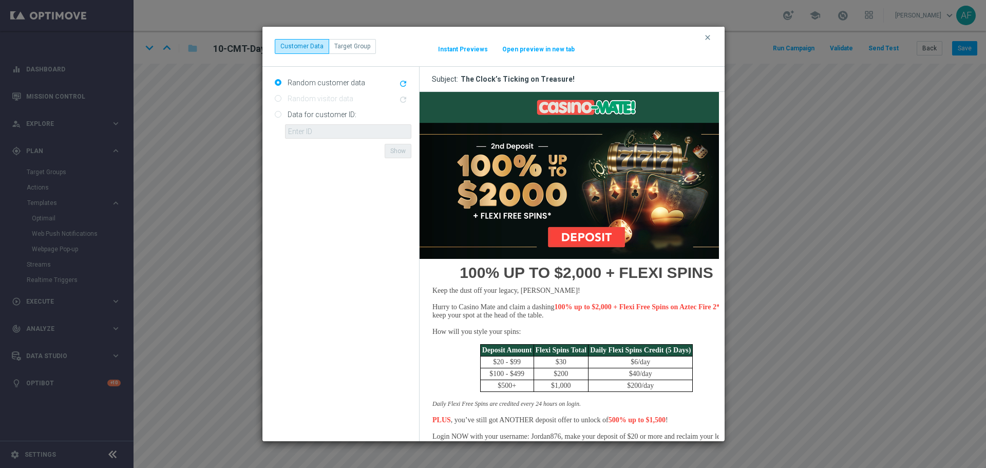
click at [552, 45] on button "Open preview in new tab" at bounding box center [538, 49] width 73 height 8
click at [711, 40] on icon "clear" at bounding box center [708, 37] width 8 height 8
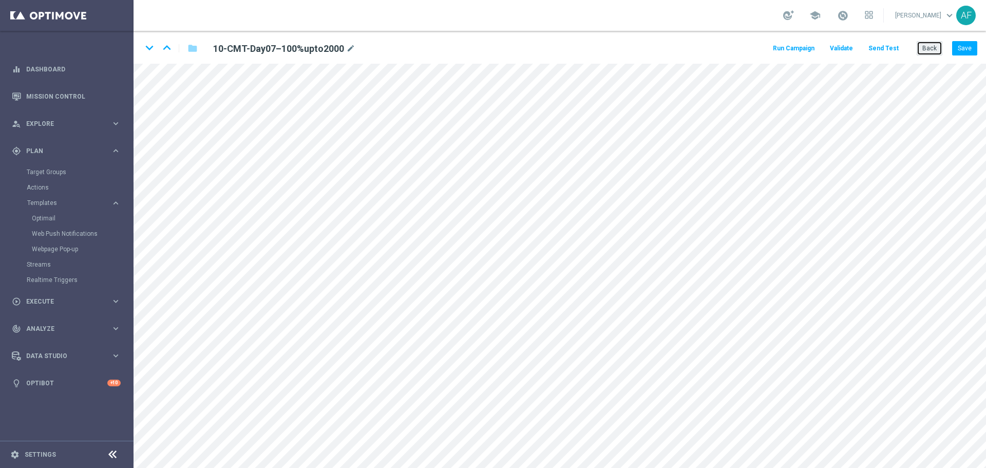
click at [937, 46] on button "Back" at bounding box center [930, 48] width 26 height 14
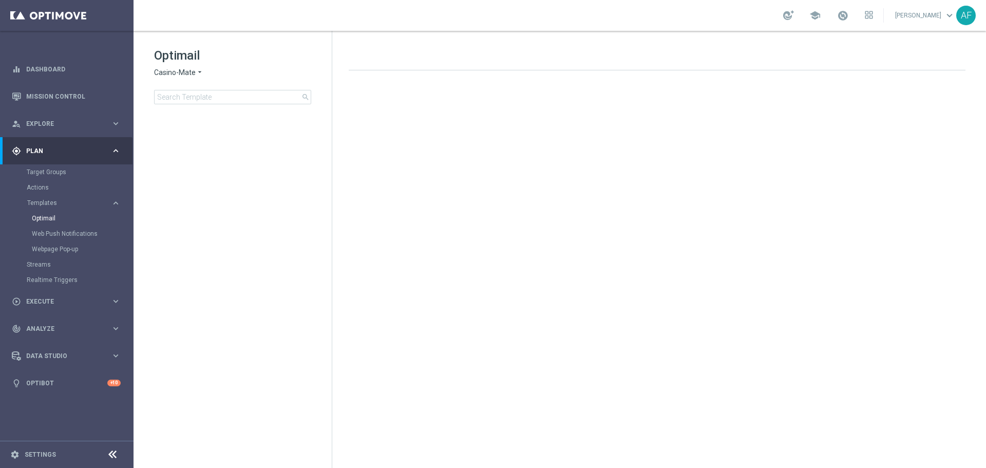
click at [199, 74] on icon "arrow_drop_down" at bounding box center [200, 73] width 8 height 10
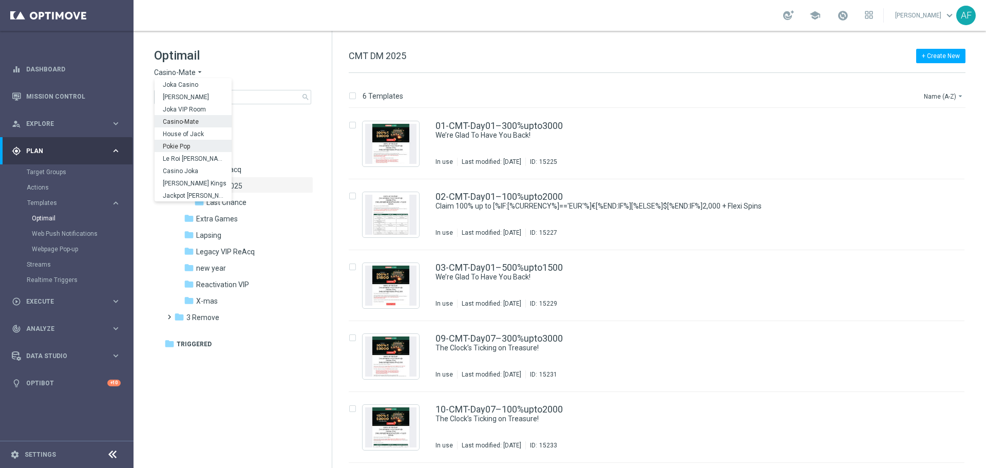
click at [198, 142] on div "Pokie Pop" at bounding box center [193, 146] width 77 height 12
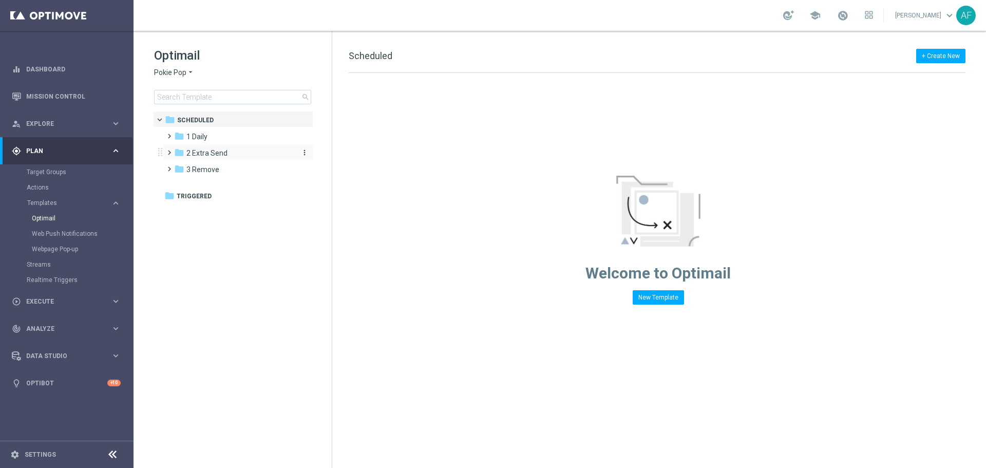
click at [225, 149] on span "2 Extra Send" at bounding box center [206, 152] width 41 height 9
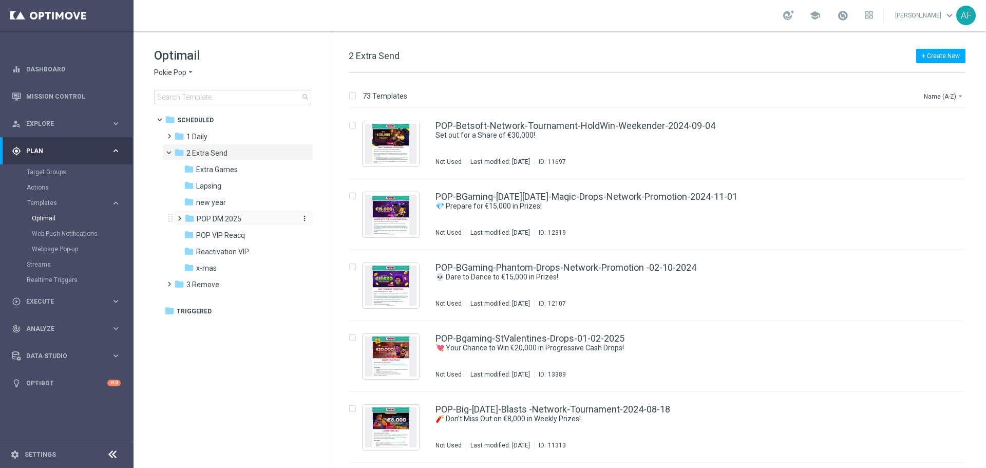
click at [231, 214] on div "folder POP DM 2025" at bounding box center [238, 219] width 109 height 12
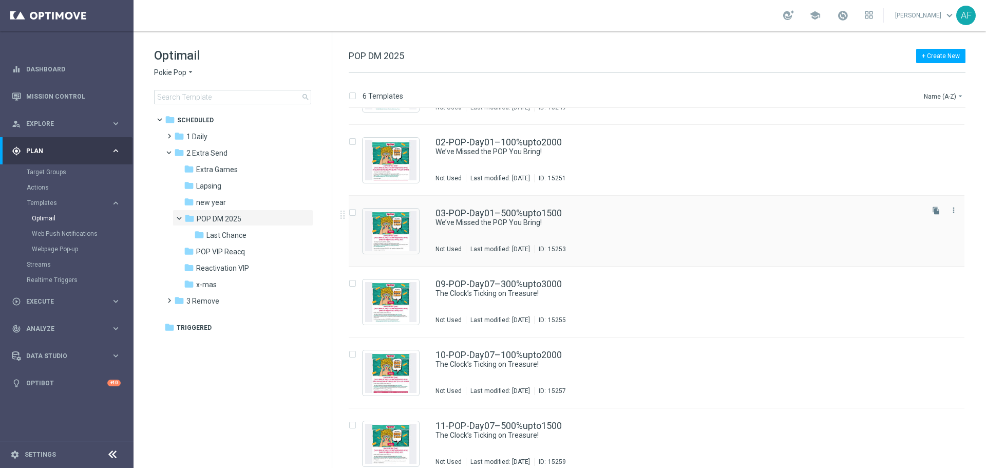
scroll to position [66, 0]
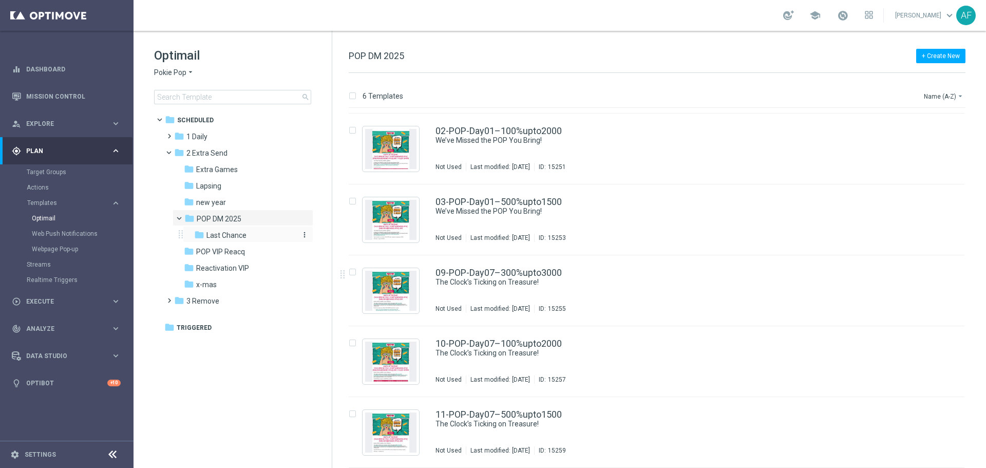
click at [240, 241] on div "folder Last Chance" at bounding box center [244, 236] width 101 height 12
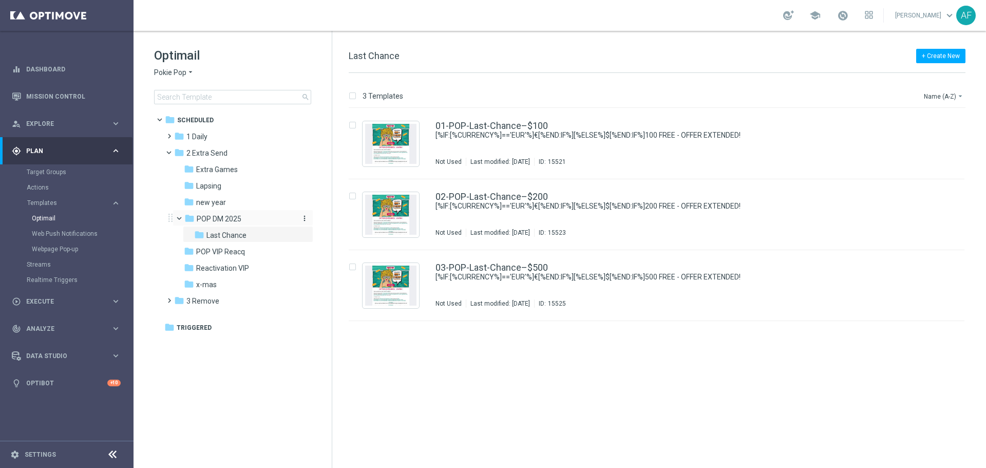
click at [235, 222] on span "POP DM 2025" at bounding box center [219, 218] width 45 height 9
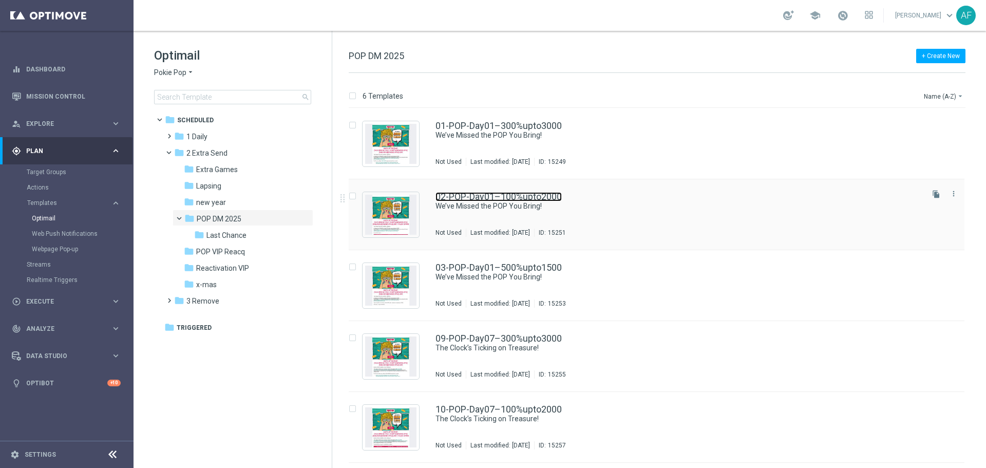
click at [482, 196] on link "02-POP-Day01–100%upto2000" at bounding box center [499, 196] width 126 height 9
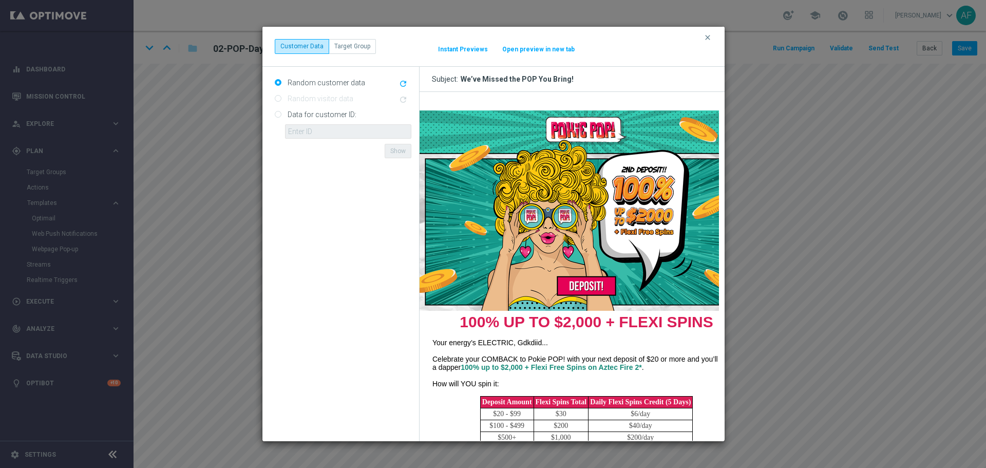
click at [534, 51] on button "Open preview in new tab" at bounding box center [538, 49] width 73 height 8
